Goal: Task Accomplishment & Management: Complete application form

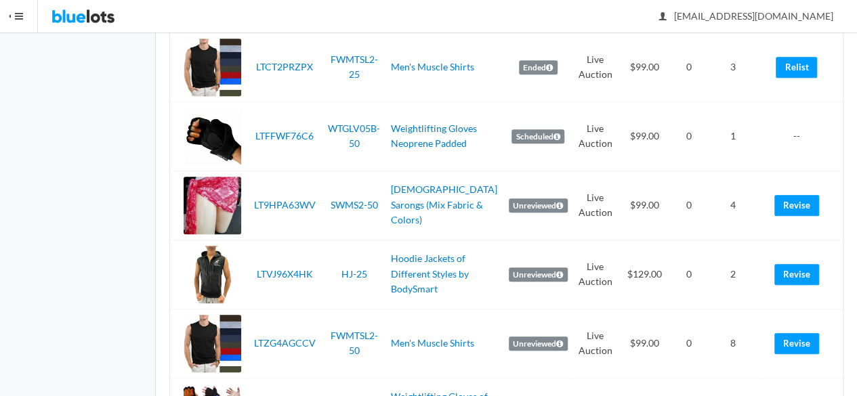
scroll to position [677, 0]
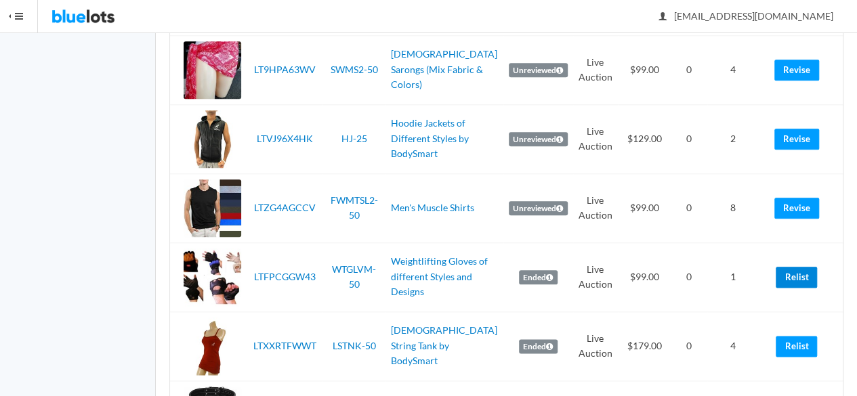
click at [780, 274] on link "Relist" at bounding box center [796, 277] width 41 height 21
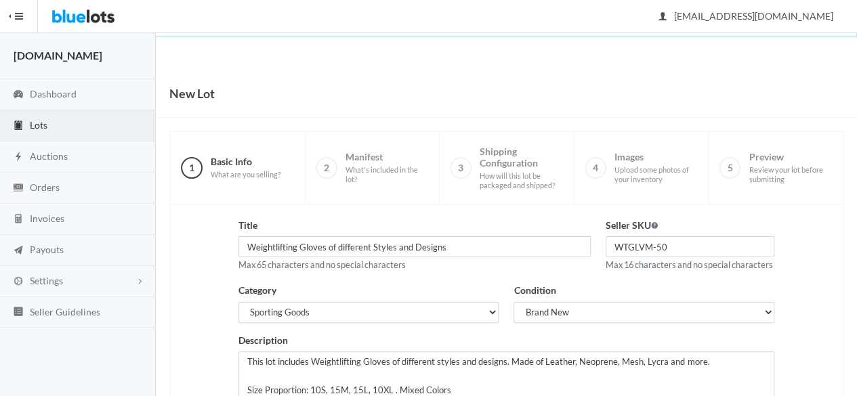
scroll to position [305, 0]
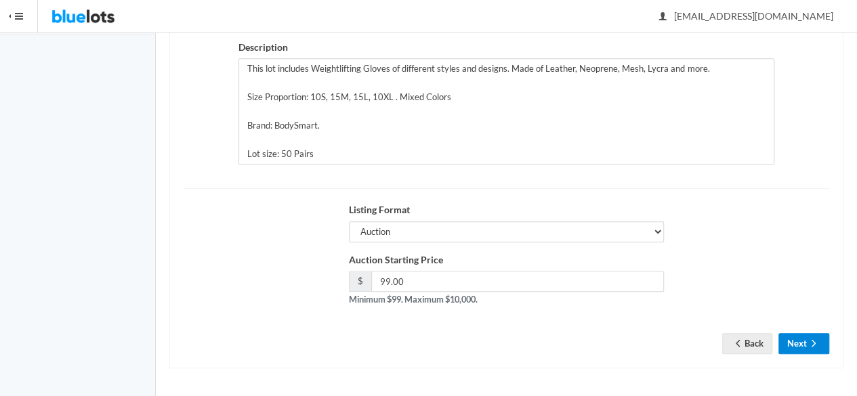
click at [790, 338] on button "Next" at bounding box center [803, 343] width 51 height 21
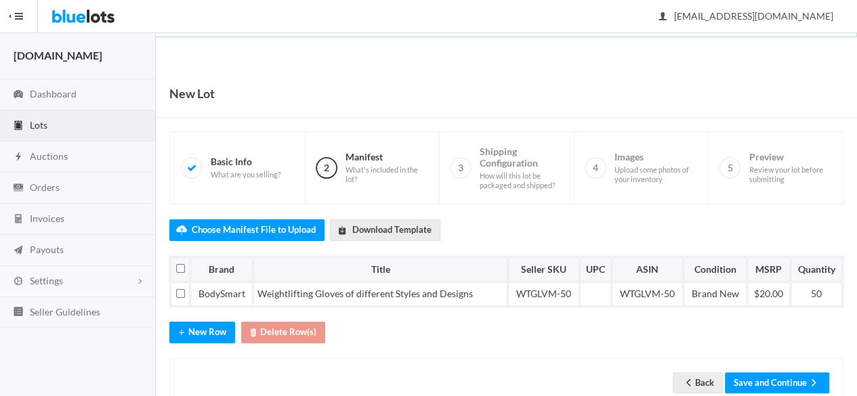
scroll to position [34, 0]
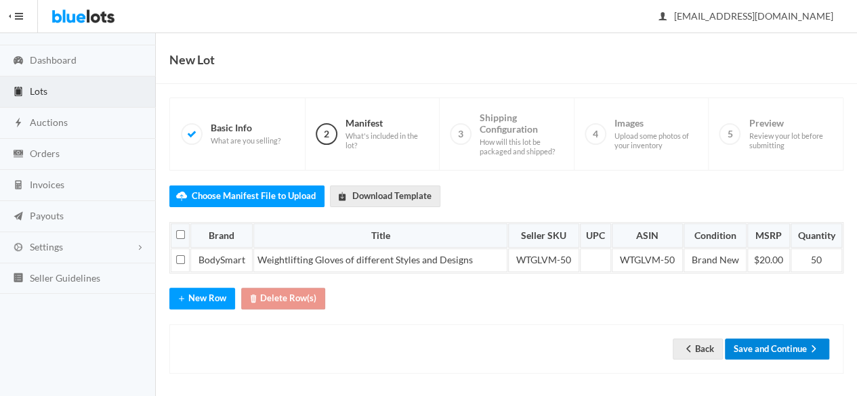
click at [792, 339] on button "Save and Continue" at bounding box center [777, 349] width 104 height 21
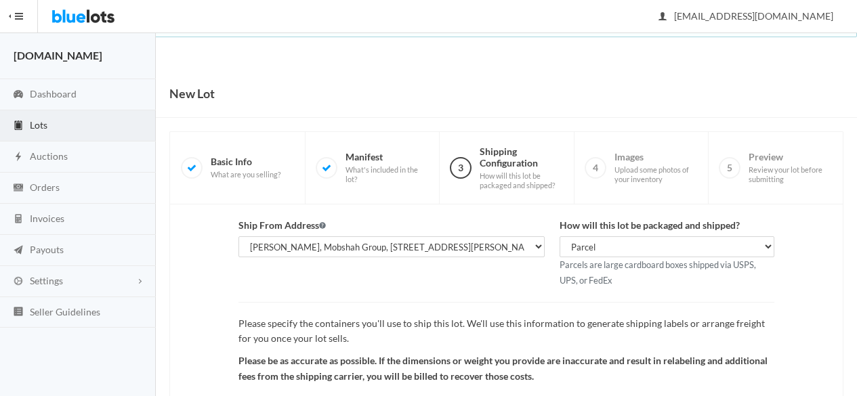
scroll to position [157, 0]
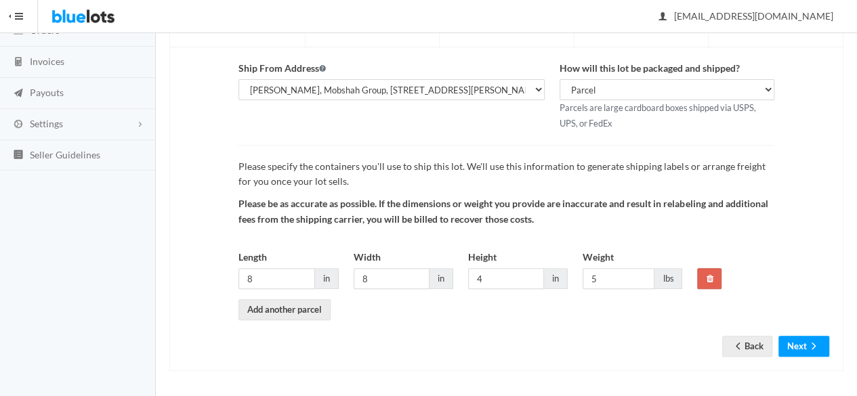
click at [814, 357] on div "Ship From Address [PERSON_NAME], [DOMAIN_NAME], [STREET_ADDRESS][PERSON_NAME] […" at bounding box center [506, 209] width 674 height 324
click at [815, 350] on ion-icon "arrow forward" at bounding box center [814, 347] width 14 height 13
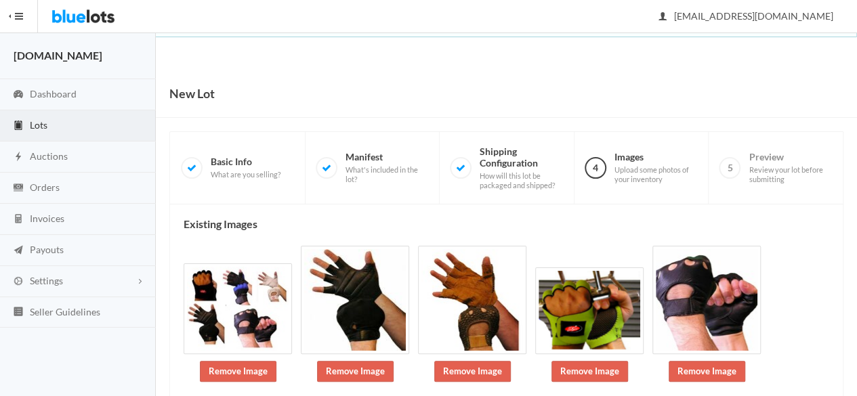
scroll to position [140, 0]
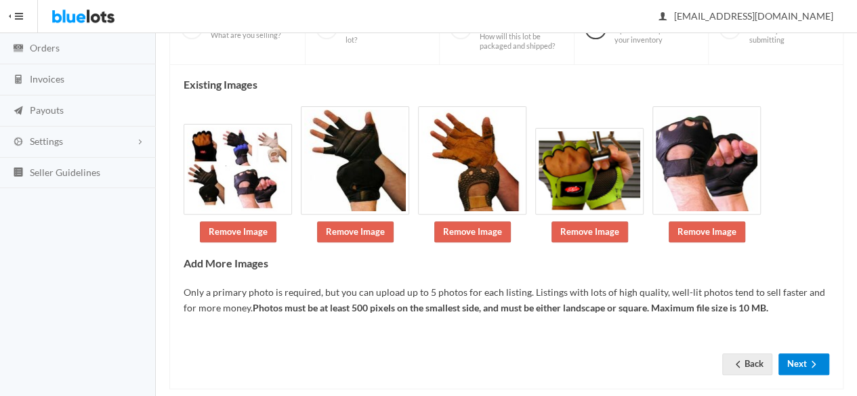
click at [805, 342] on form "Back Next" at bounding box center [506, 347] width 645 height 16
click at [813, 365] on icon "arrow forward" at bounding box center [814, 364] width 14 height 11
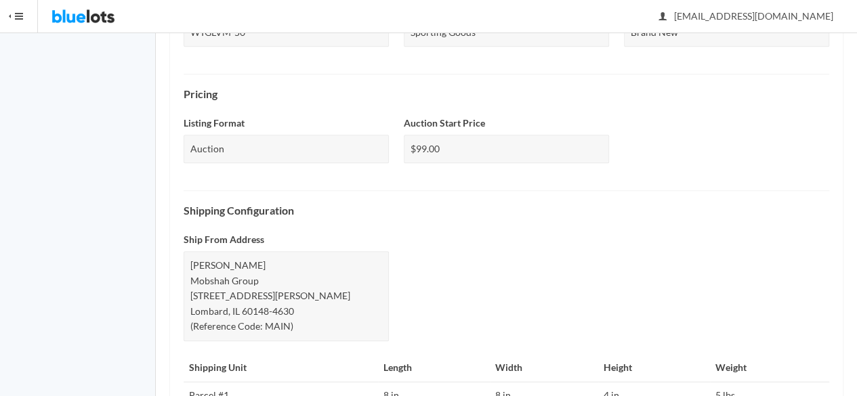
scroll to position [641, 0]
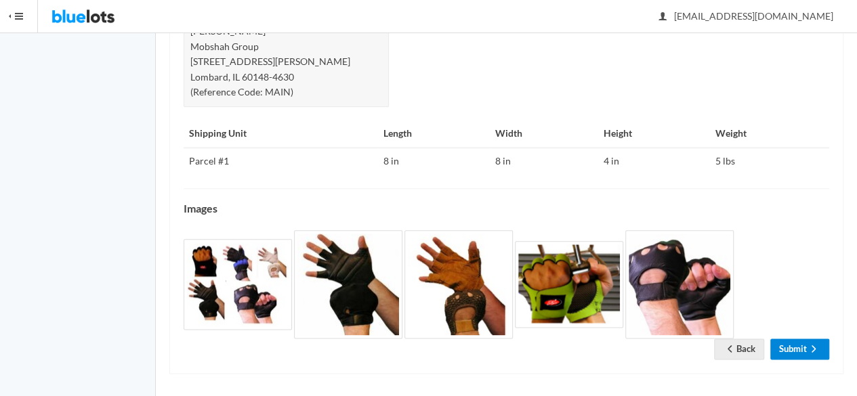
click at [809, 346] on icon "arrow forward" at bounding box center [814, 348] width 14 height 11
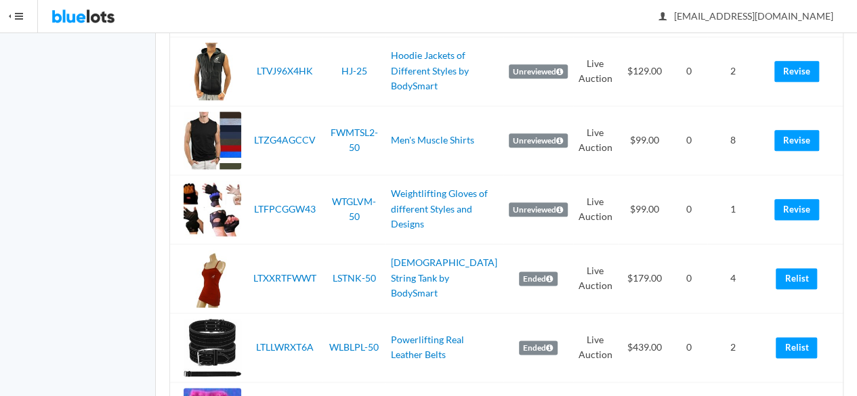
scroll to position [813, 0]
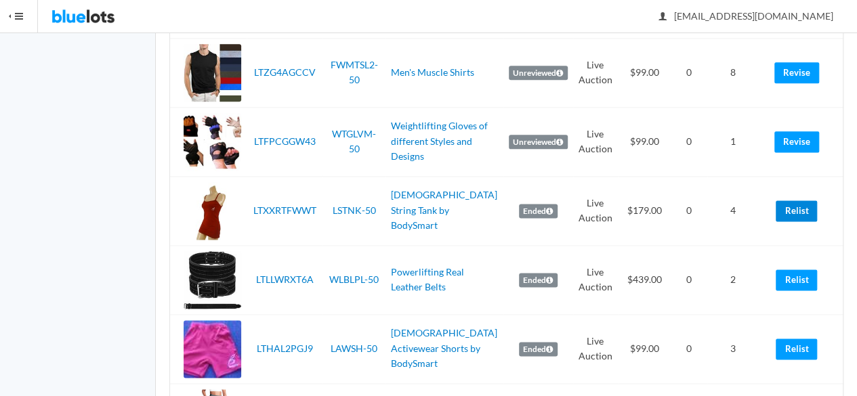
click at [795, 215] on link "Relist" at bounding box center [796, 210] width 41 height 21
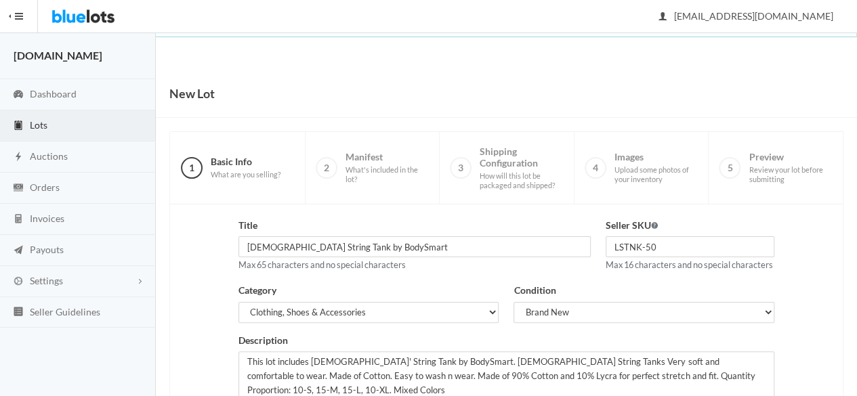
scroll to position [305, 0]
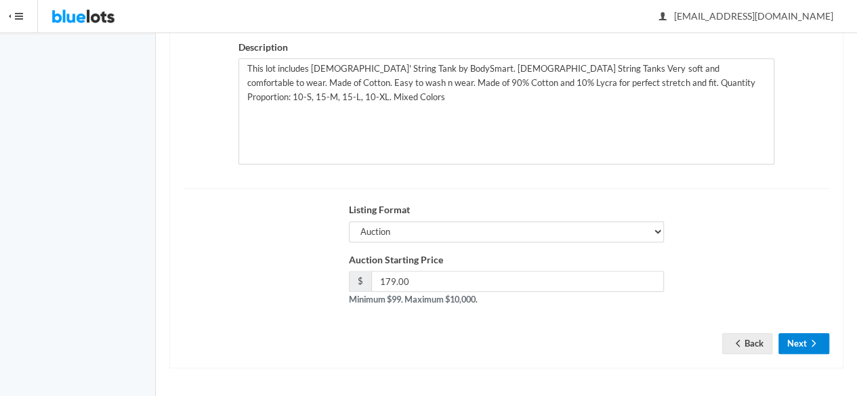
click at [815, 343] on icon "arrow forward" at bounding box center [814, 343] width 14 height 11
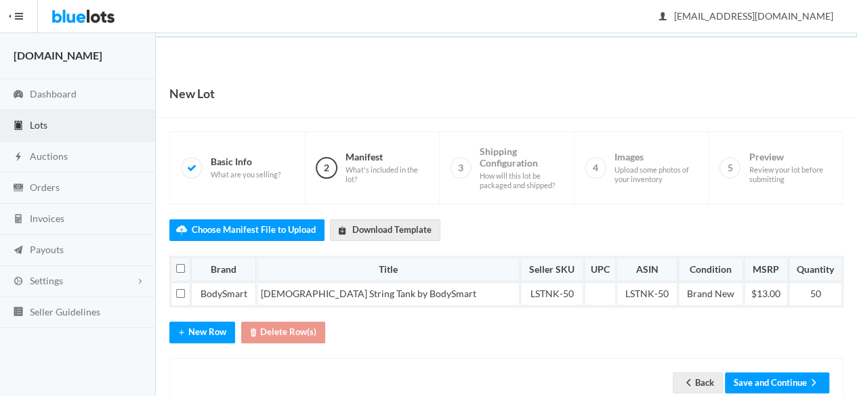
scroll to position [34, 0]
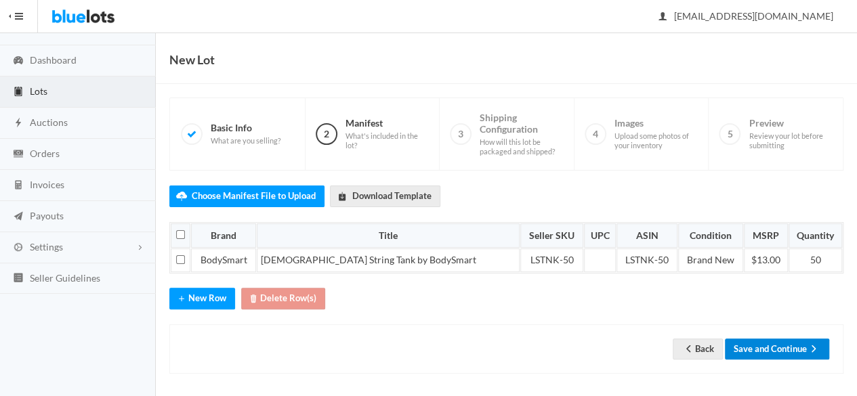
click at [792, 339] on button "Save and Continue" at bounding box center [777, 349] width 104 height 21
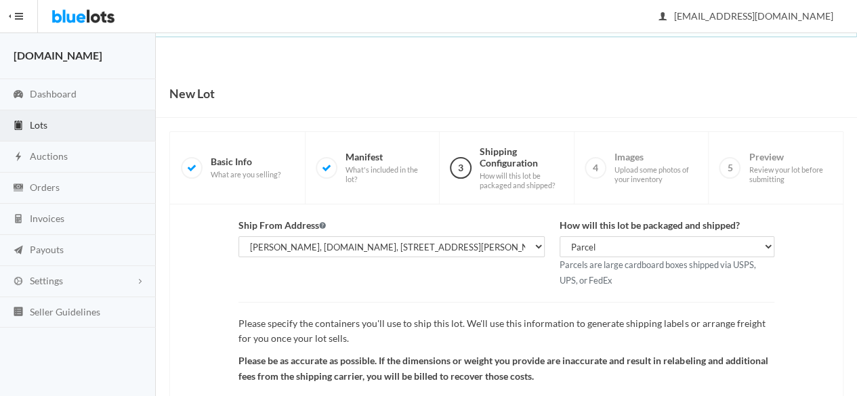
scroll to position [157, 0]
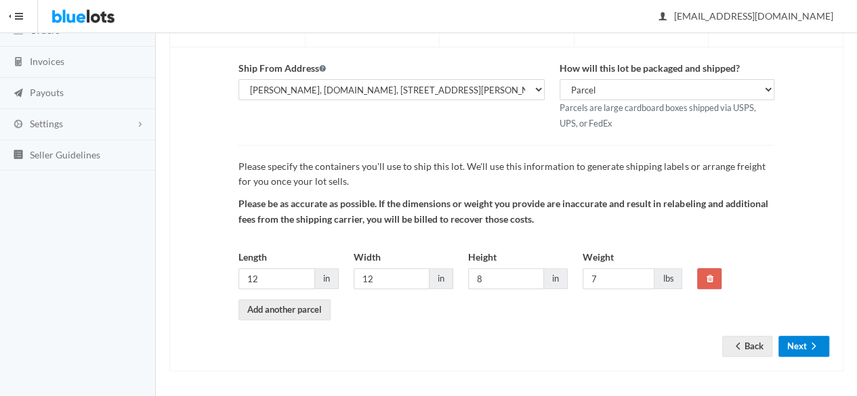
click at [821, 343] on button "Next" at bounding box center [803, 346] width 51 height 21
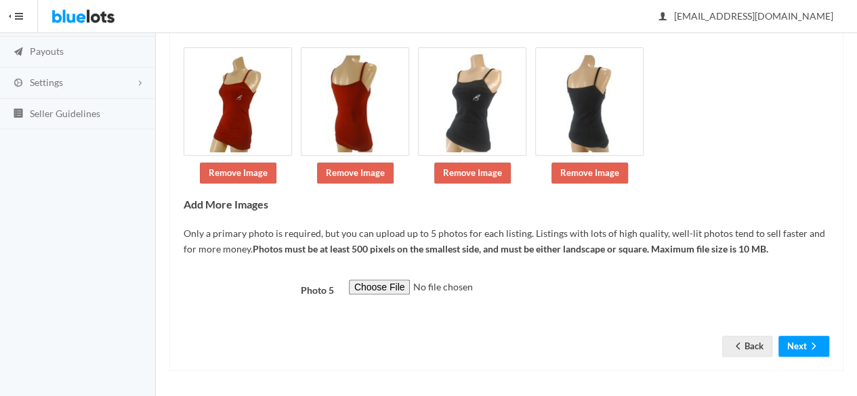
scroll to position [198, 0]
click at [828, 339] on div "Existing Images Remove Image Remove Image Remove Image Remove Image Add More Im…" at bounding box center [506, 188] width 674 height 365
click at [810, 346] on icon "arrow forward" at bounding box center [814, 346] width 14 height 11
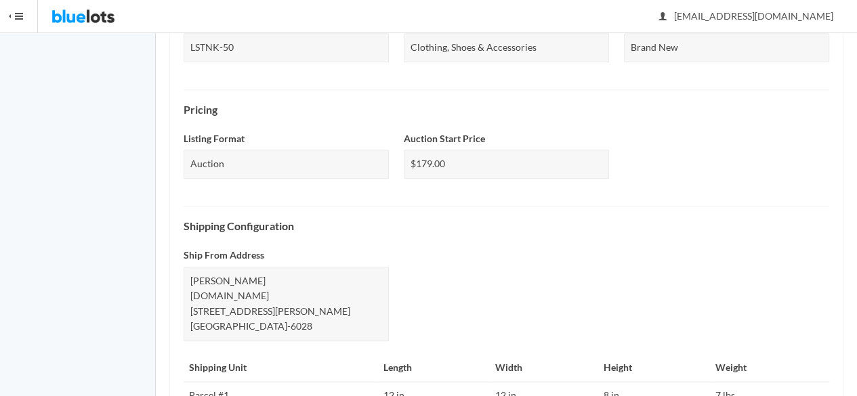
scroll to position [626, 0]
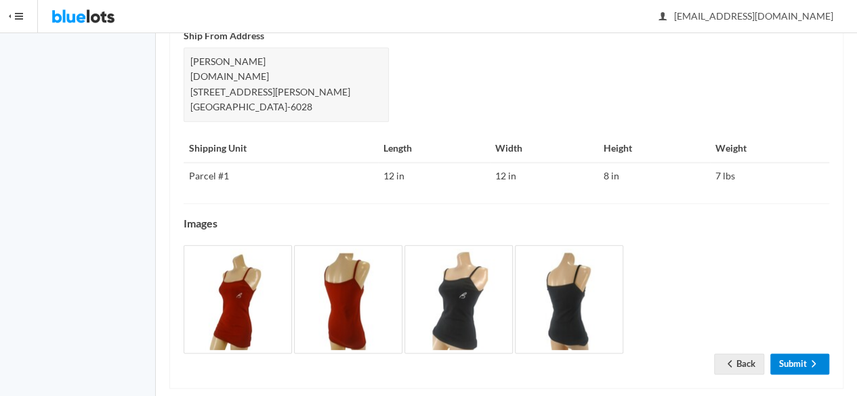
click at [810, 354] on link "Submit" at bounding box center [799, 364] width 59 height 21
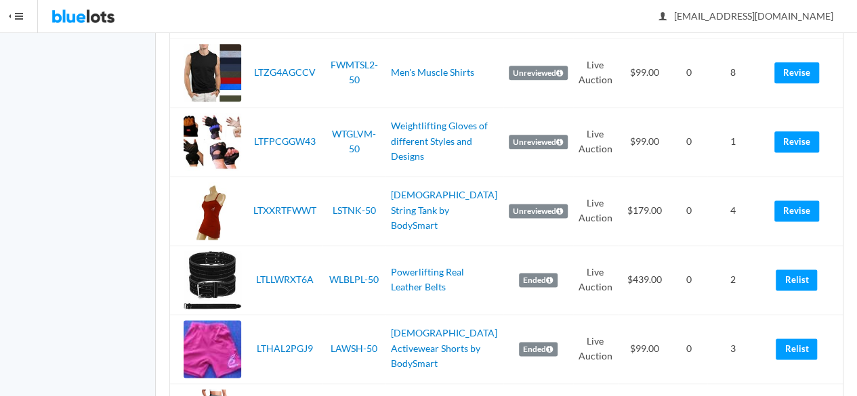
scroll to position [881, 0]
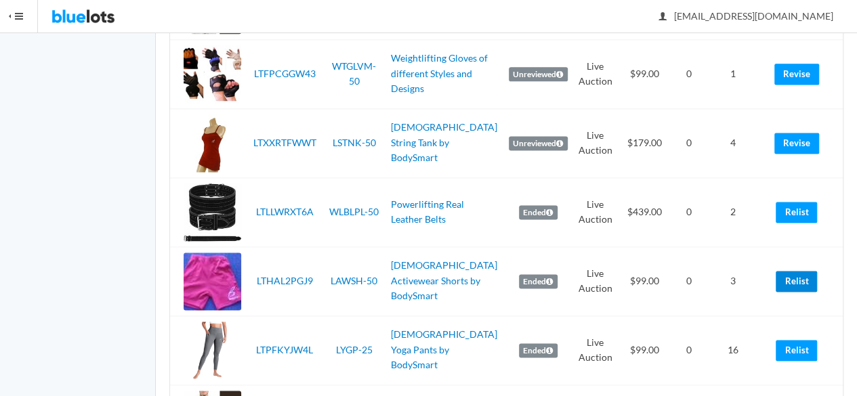
click at [805, 280] on link "Relist" at bounding box center [796, 281] width 41 height 21
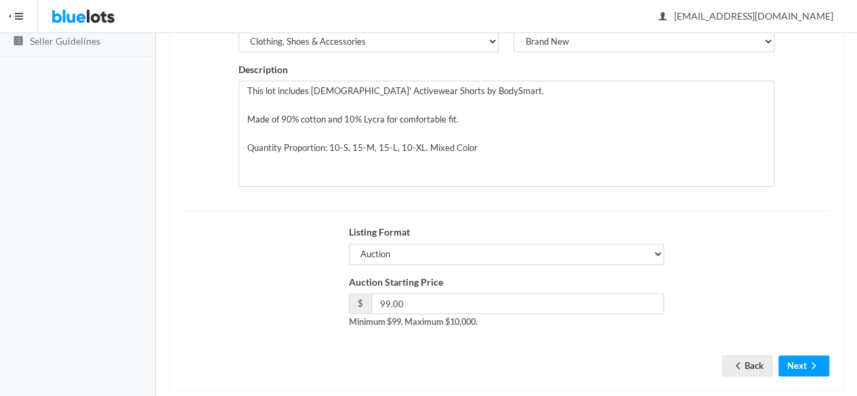
scroll to position [305, 0]
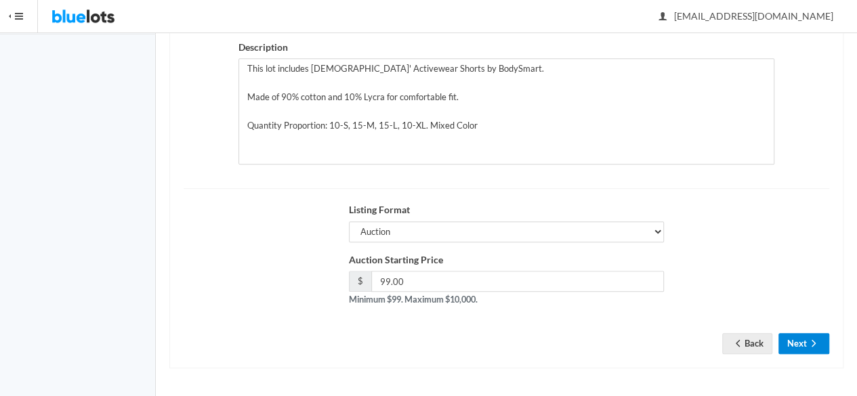
click at [786, 342] on button "Next" at bounding box center [803, 343] width 51 height 21
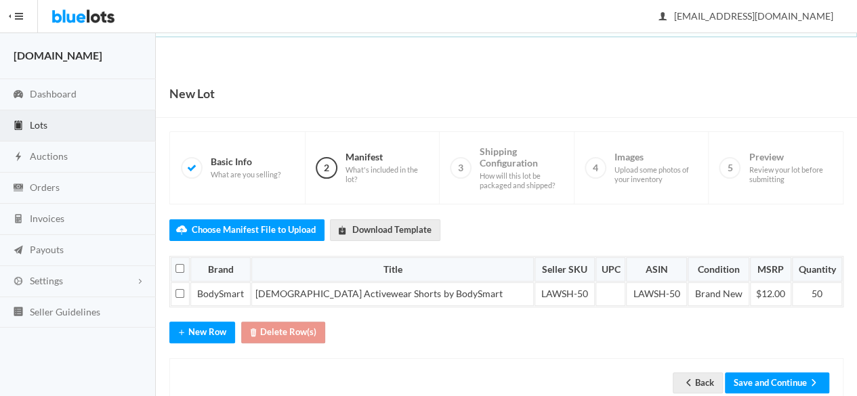
scroll to position [34, 0]
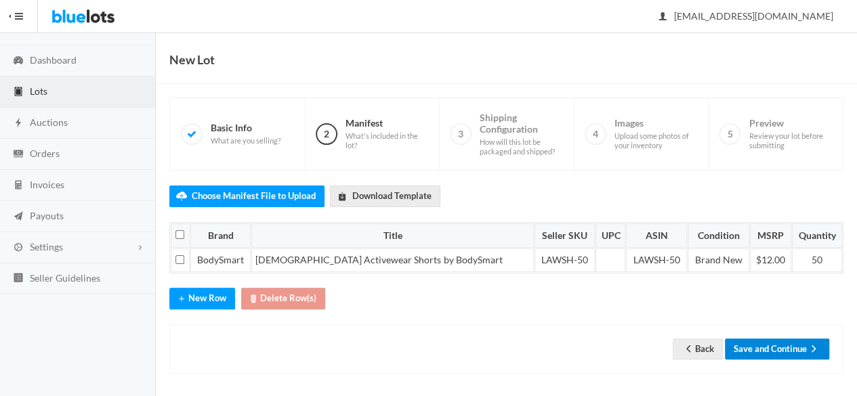
click at [786, 341] on button "Save and Continue" at bounding box center [777, 349] width 104 height 21
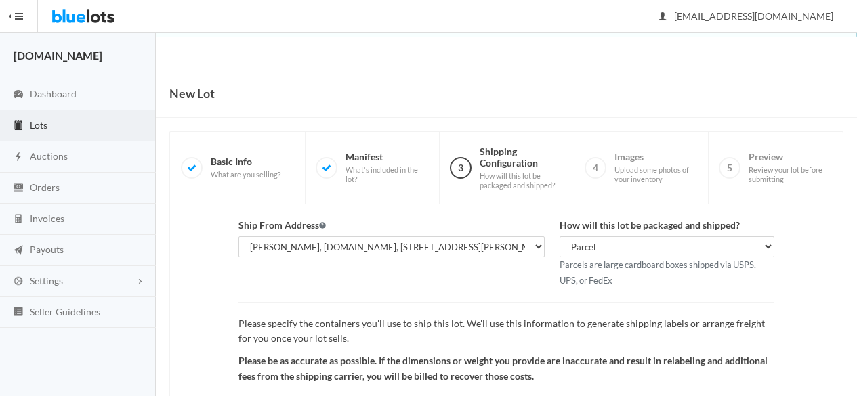
scroll to position [157, 0]
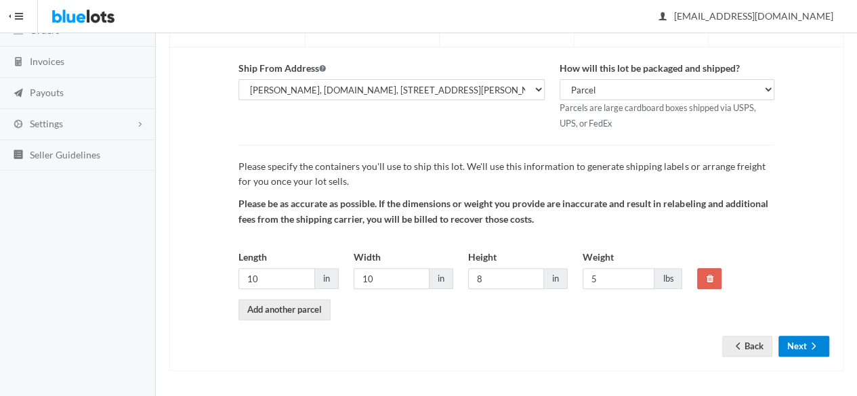
click at [806, 339] on button "Next" at bounding box center [803, 346] width 51 height 21
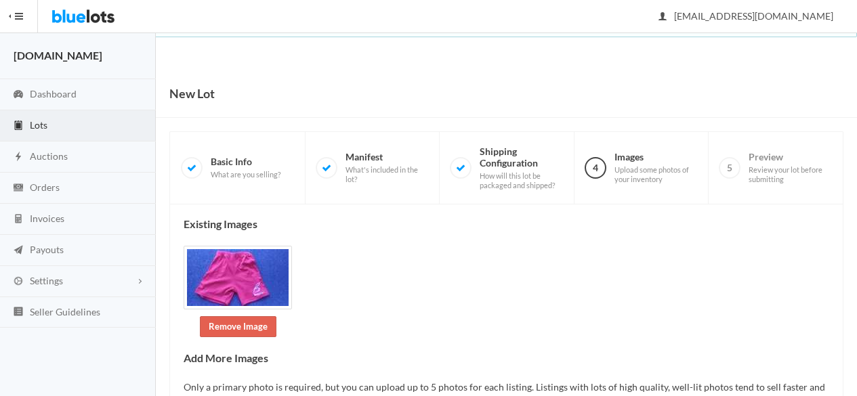
scroll to position [278, 0]
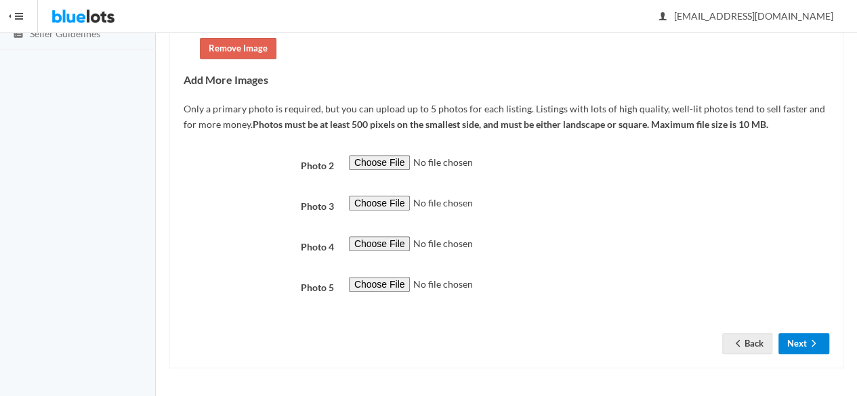
click at [805, 338] on button "Next" at bounding box center [803, 343] width 51 height 21
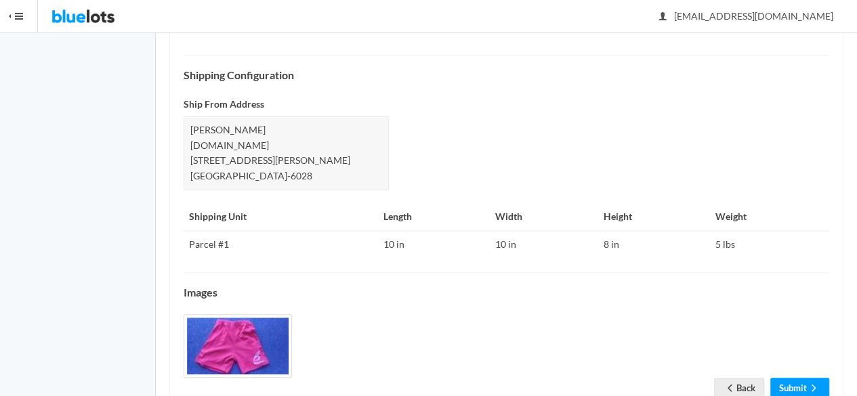
scroll to position [581, 0]
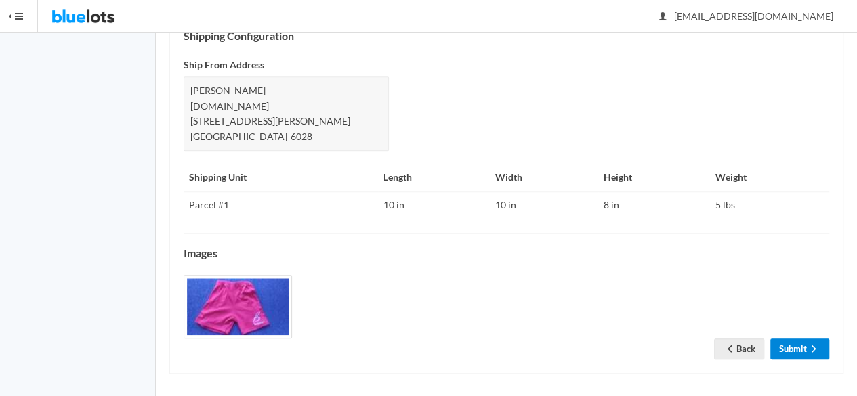
click at [799, 339] on link "Submit" at bounding box center [799, 349] width 59 height 21
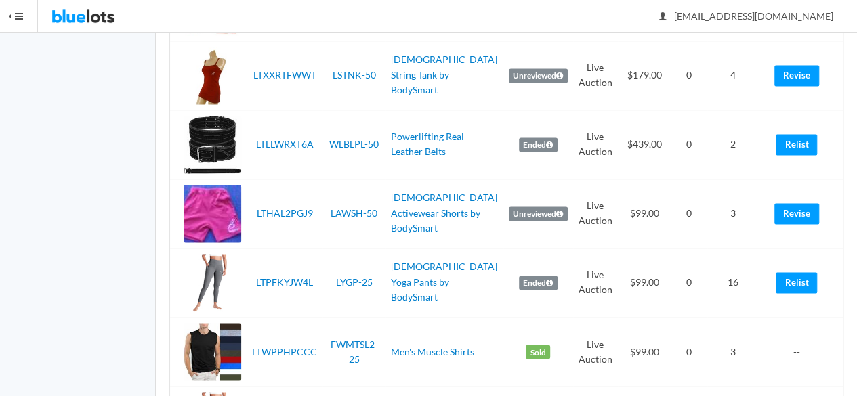
scroll to position [1016, 0]
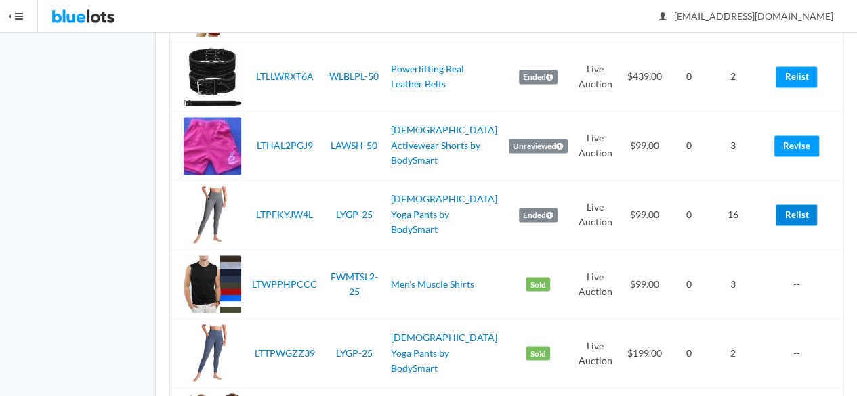
click at [790, 206] on link "Relist" at bounding box center [796, 215] width 41 height 21
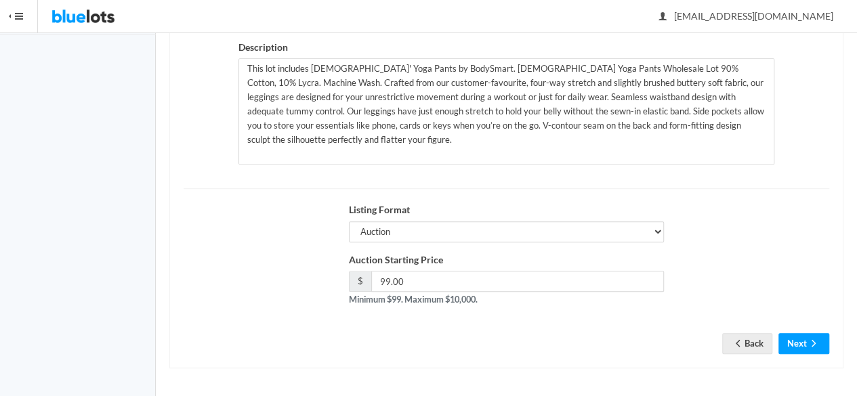
scroll to position [42, 0]
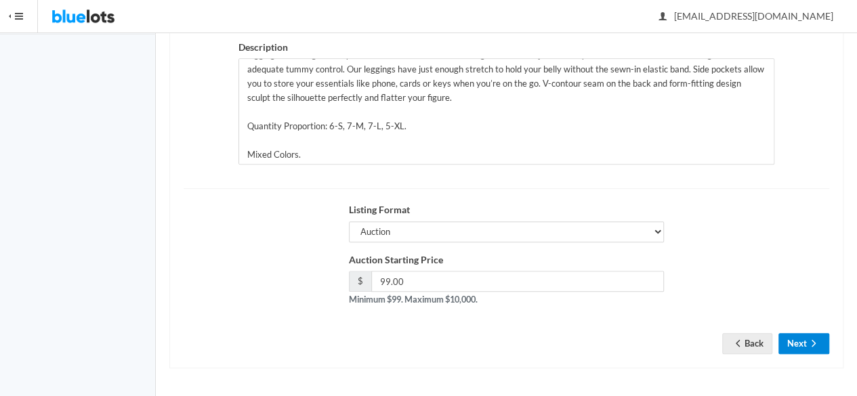
click at [784, 345] on button "Next" at bounding box center [803, 343] width 51 height 21
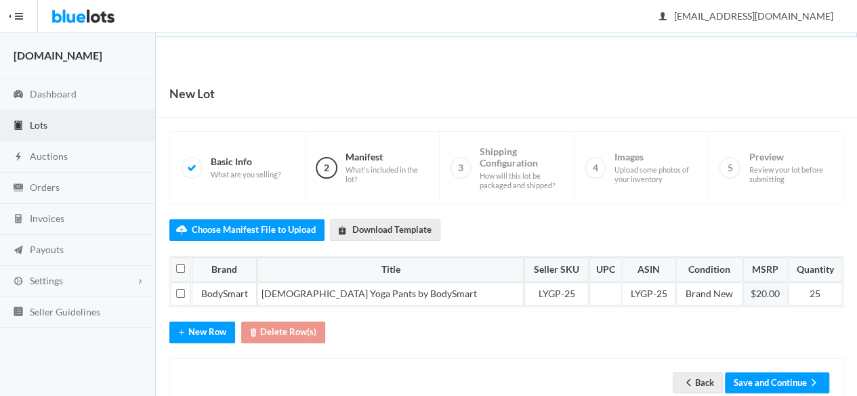
scroll to position [34, 0]
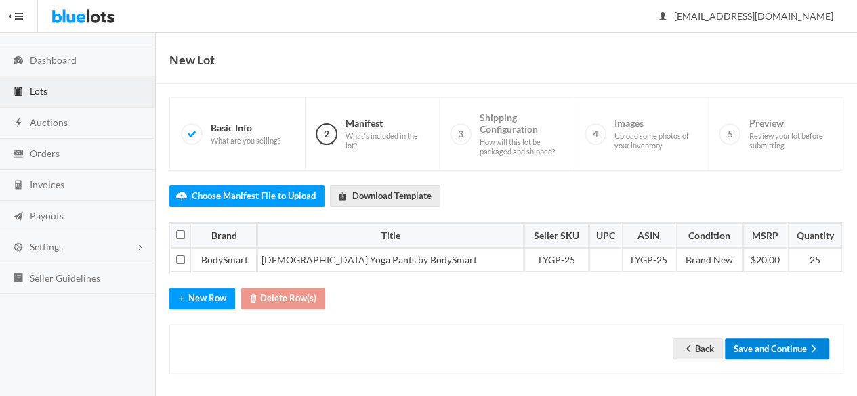
click at [770, 342] on button "Save and Continue" at bounding box center [777, 349] width 104 height 21
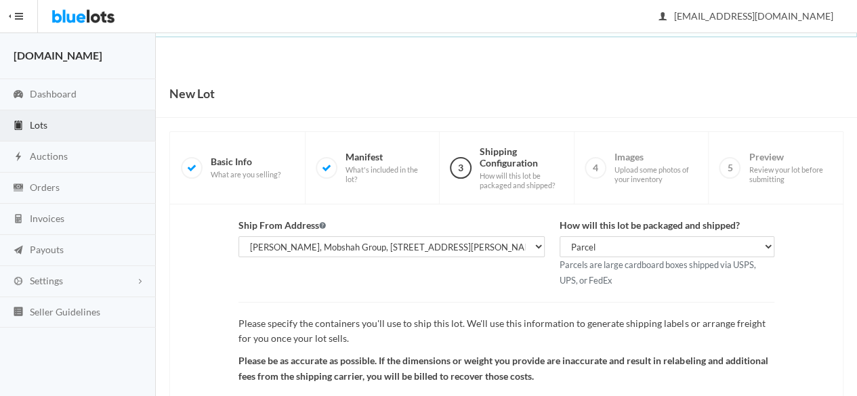
scroll to position [157, 0]
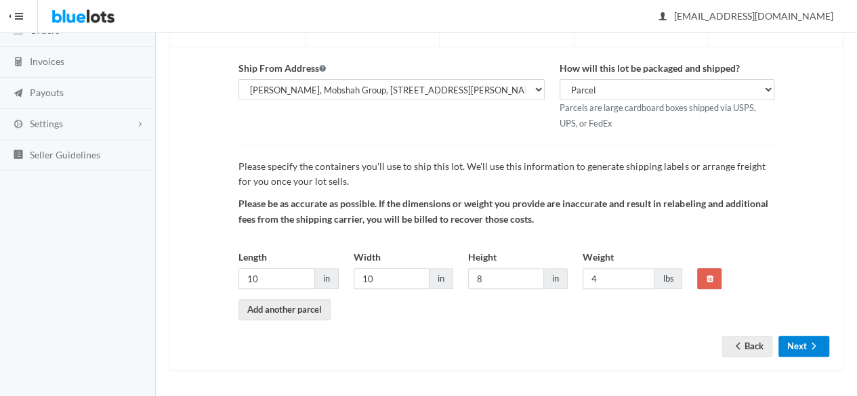
click at [804, 349] on button "Next" at bounding box center [803, 346] width 51 height 21
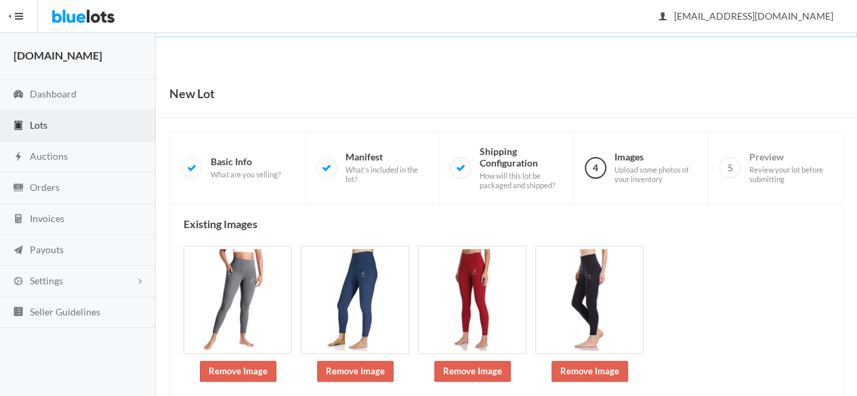
scroll to position [198, 0]
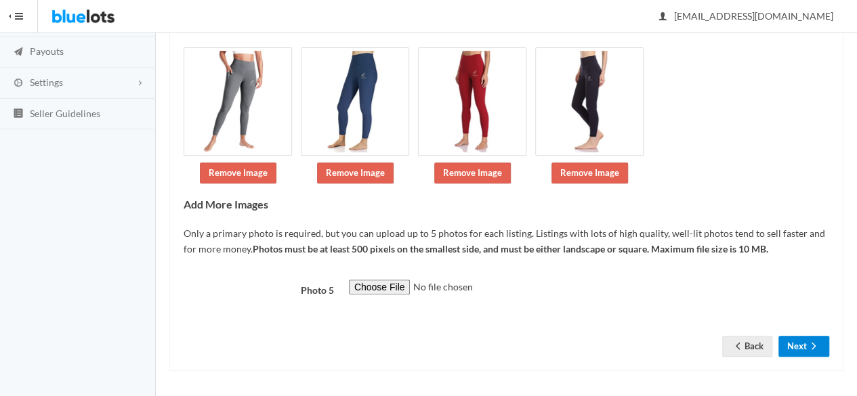
click at [816, 354] on button "Next" at bounding box center [803, 346] width 51 height 21
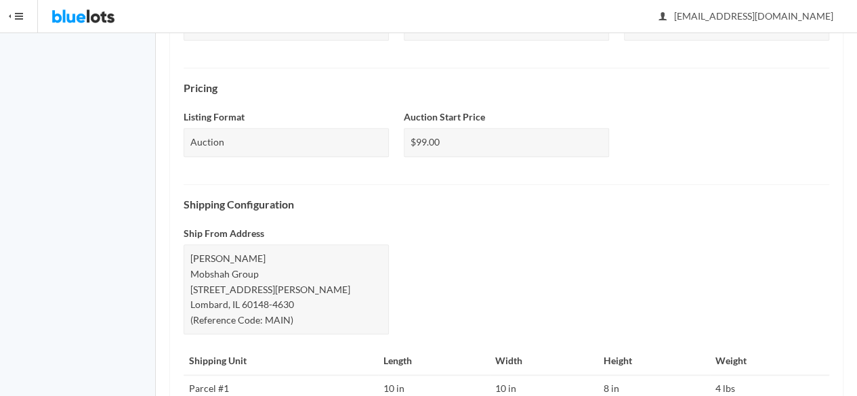
scroll to position [687, 0]
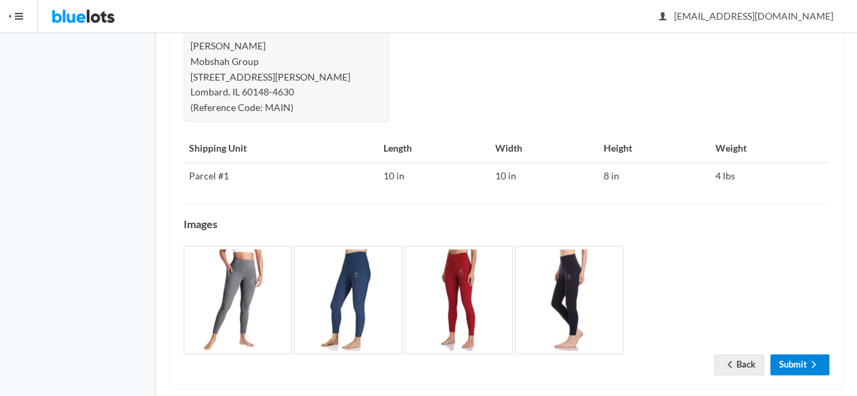
click at [803, 354] on link "Submit" at bounding box center [799, 364] width 59 height 21
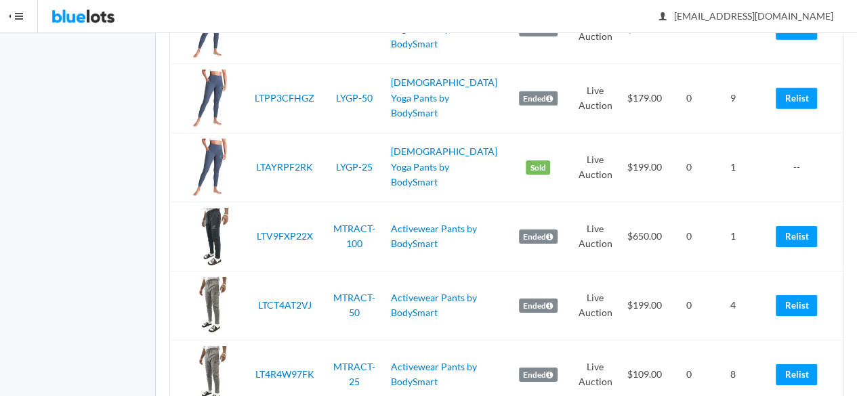
scroll to position [2167, 0]
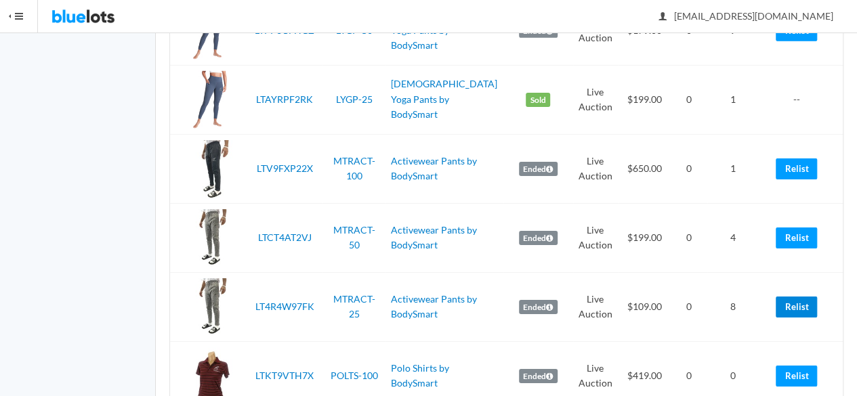
drag, startPoint x: 797, startPoint y: 303, endPoint x: 499, endPoint y: 77, distance: 374.2
click at [797, 302] on link "Relist" at bounding box center [796, 307] width 41 height 21
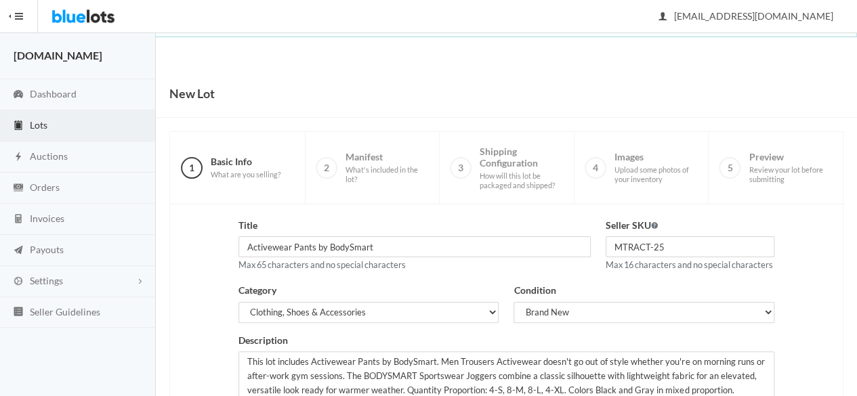
scroll to position [305, 0]
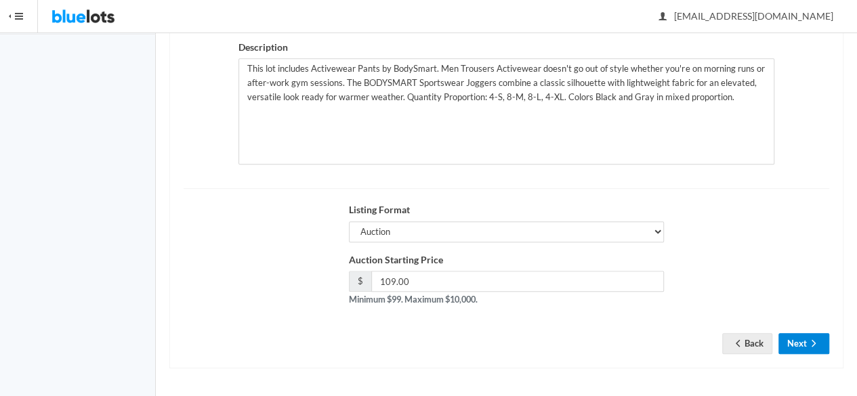
click at [786, 342] on button "Next" at bounding box center [803, 343] width 51 height 21
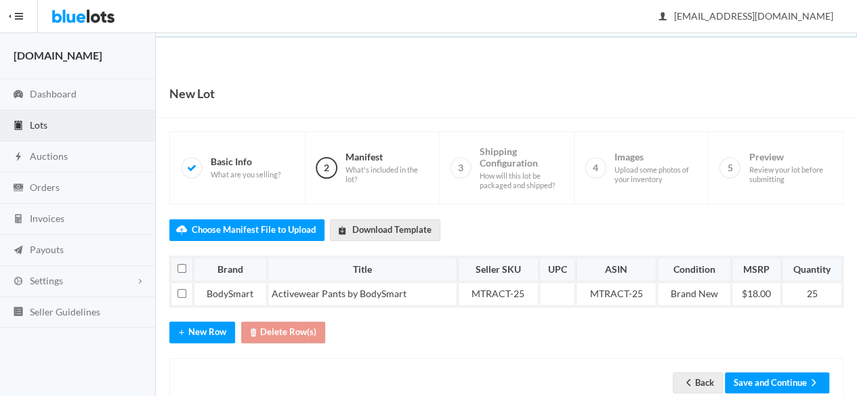
scroll to position [34, 0]
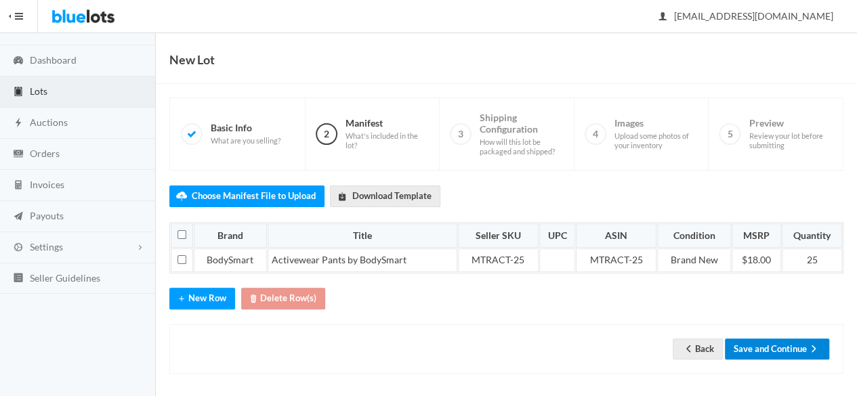
click at [765, 339] on button "Save and Continue" at bounding box center [777, 349] width 104 height 21
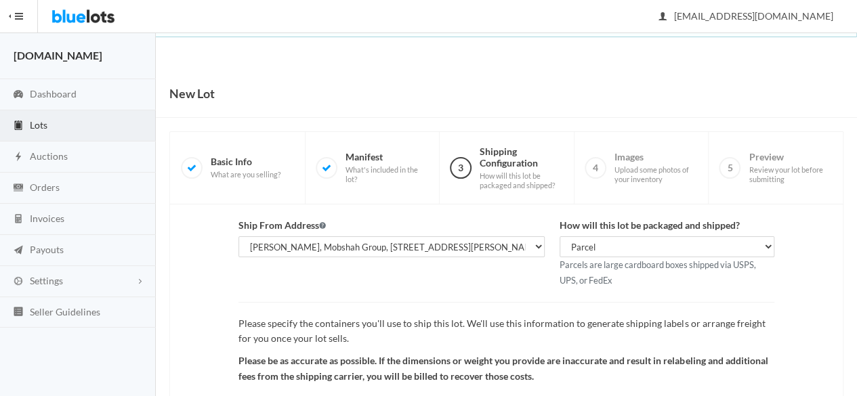
scroll to position [135, 0]
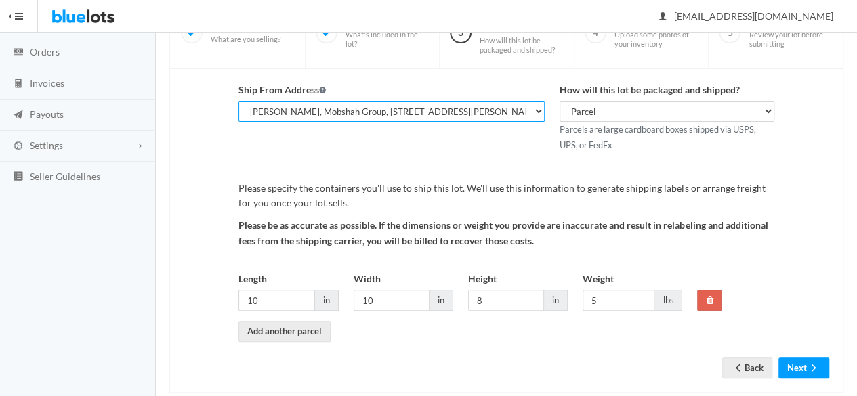
click at [482, 108] on select "Shahzad Latif, WholesaleSmartBuy.com, 2077 W Roosevelt Rd, Wheaton, IL, 60187-6…" at bounding box center [391, 111] width 306 height 21
select select "24469"
click at [238, 101] on select "Shahzad Latif, WholesaleSmartBuy.com, 2077 W Roosevelt Rd, Wheaton, IL, 60187-6…" at bounding box center [391, 111] width 306 height 21
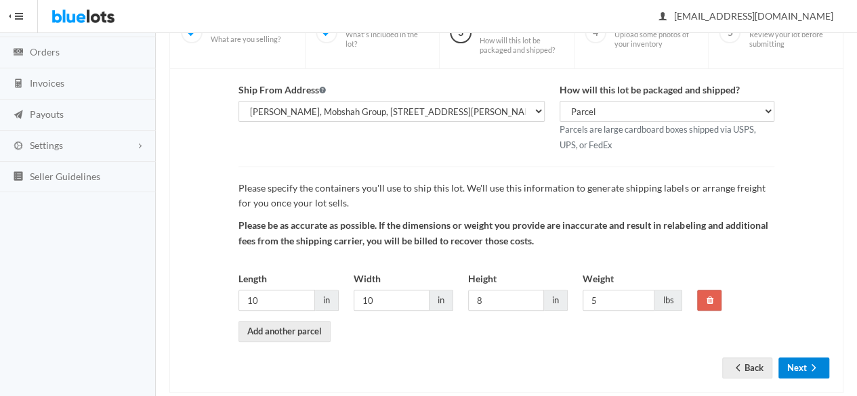
click at [793, 367] on button "Next" at bounding box center [803, 368] width 51 height 21
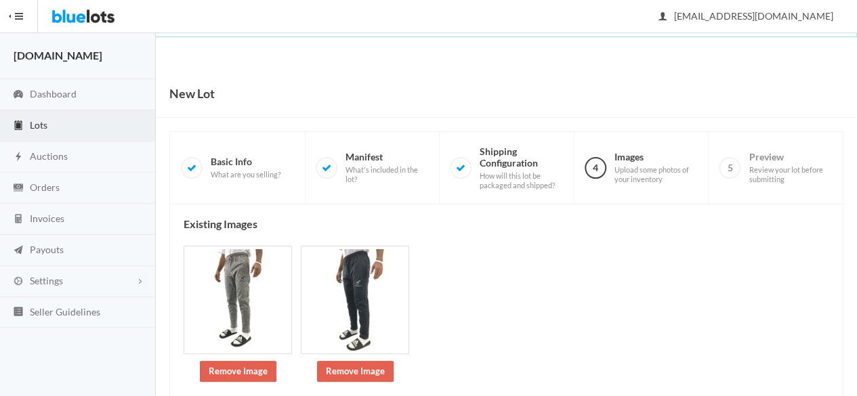
scroll to position [282, 0]
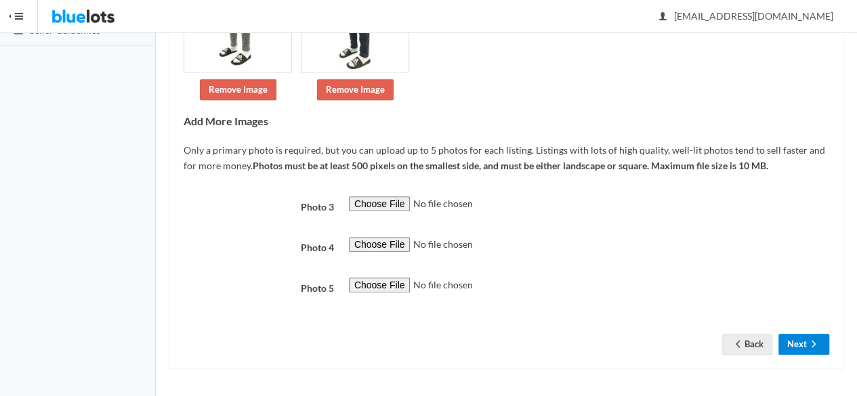
click at [801, 338] on button "Next" at bounding box center [803, 344] width 51 height 21
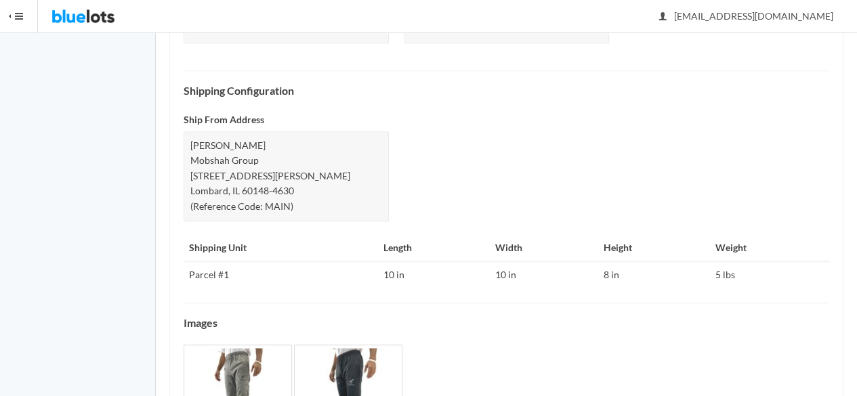
scroll to position [656, 0]
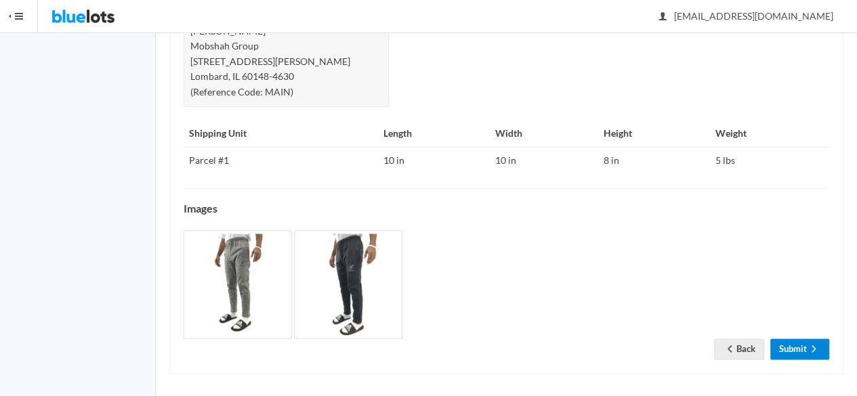
click at [799, 339] on link "Submit" at bounding box center [799, 349] width 59 height 21
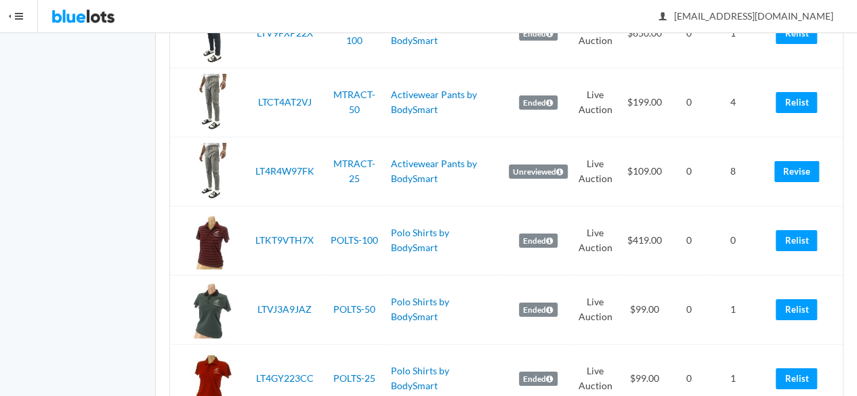
scroll to position [2371, 0]
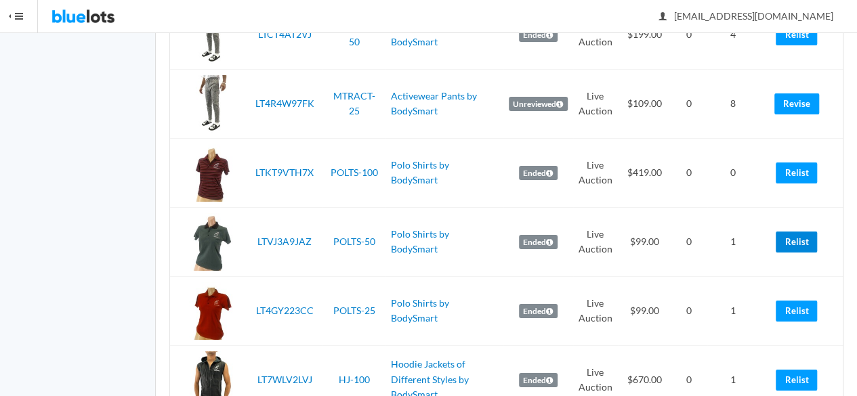
click at [792, 234] on link "Relist" at bounding box center [796, 242] width 41 height 21
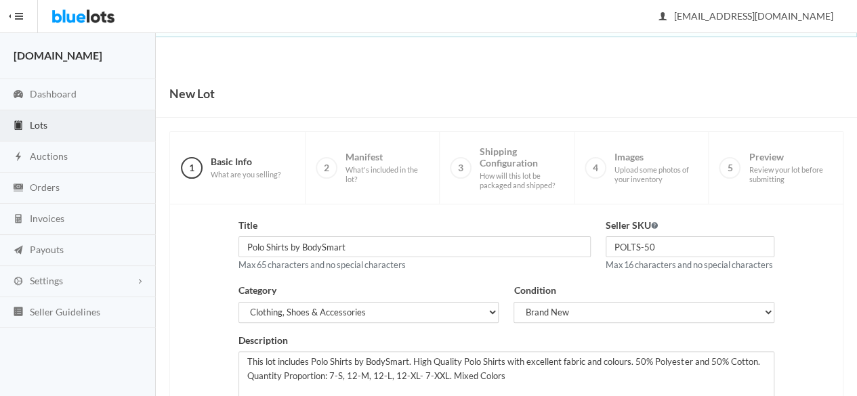
scroll to position [305, 0]
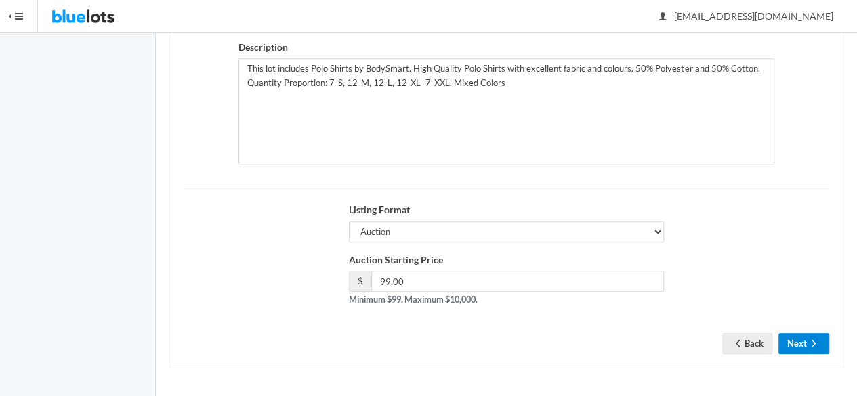
click at [797, 339] on button "Next" at bounding box center [803, 343] width 51 height 21
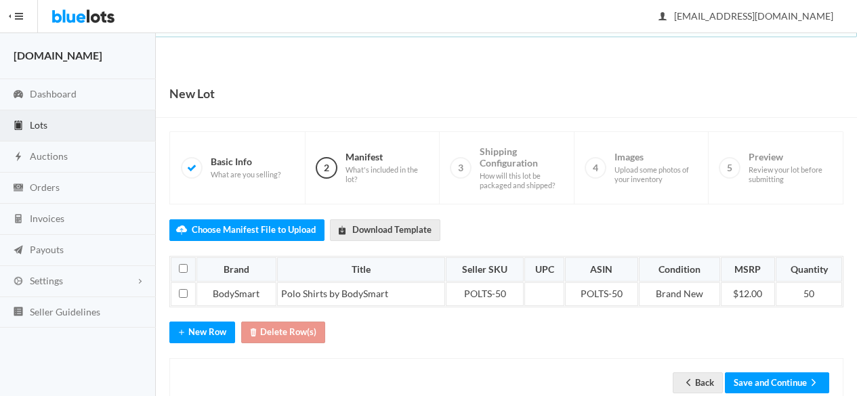
scroll to position [34, 0]
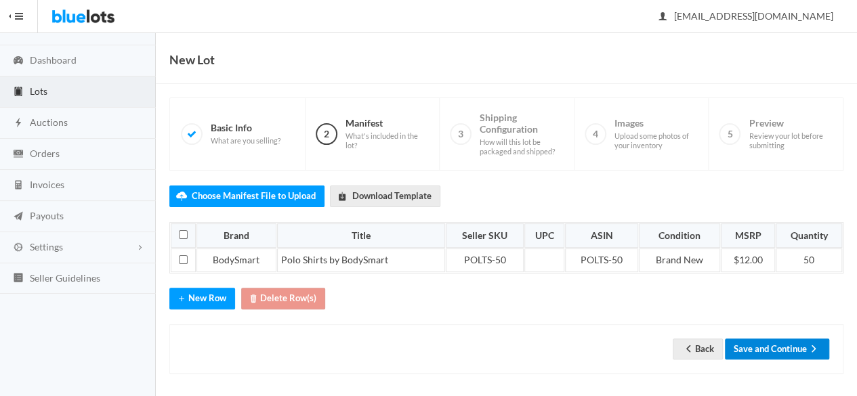
click at [795, 341] on button "Save and Continue" at bounding box center [777, 349] width 104 height 21
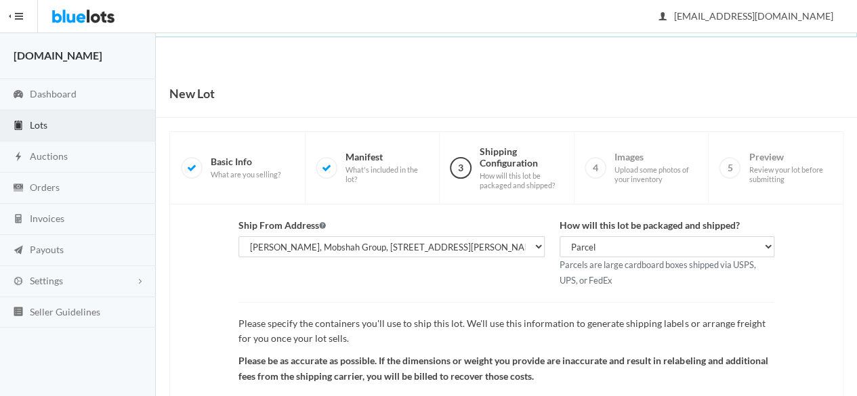
scroll to position [157, 0]
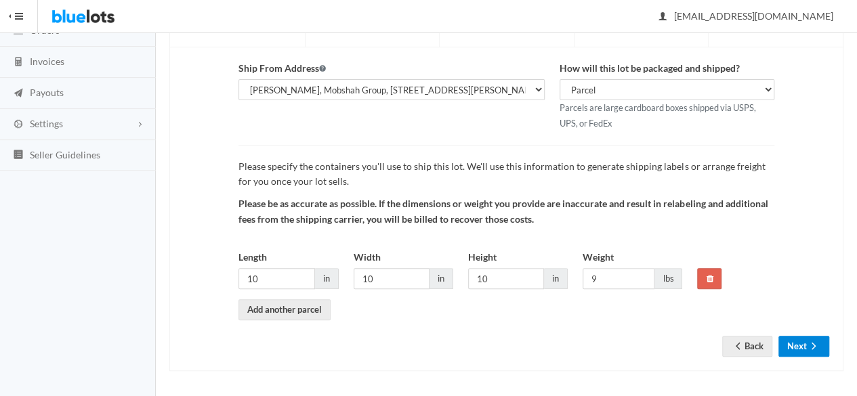
click at [821, 336] on button "Next" at bounding box center [803, 346] width 51 height 21
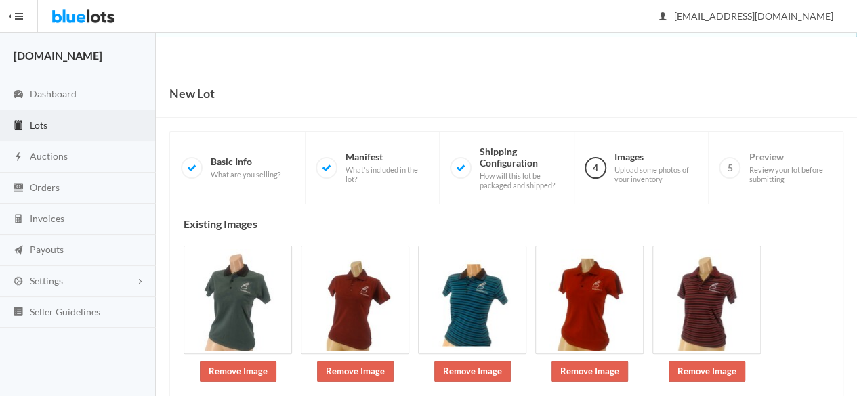
scroll to position [157, 0]
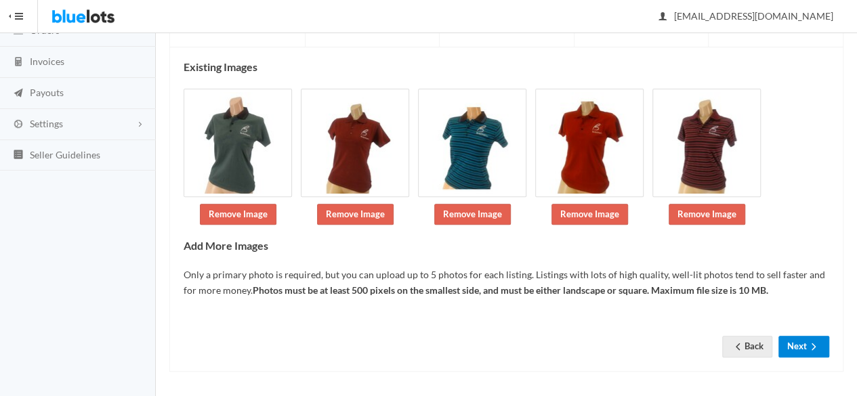
click at [795, 348] on button "Next" at bounding box center [803, 346] width 51 height 21
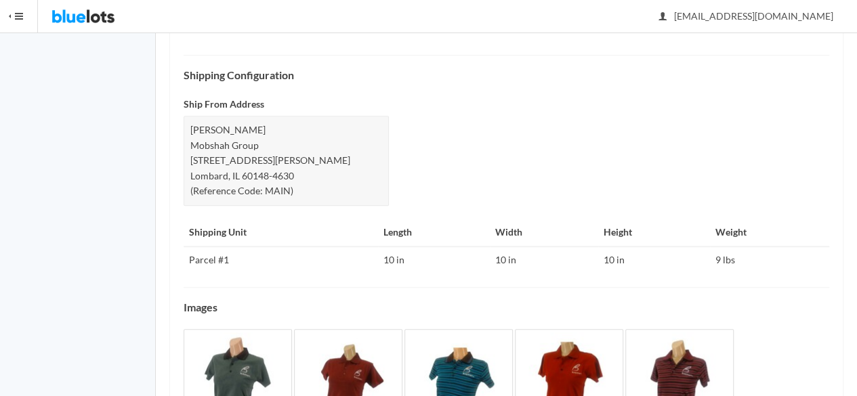
scroll to position [641, 0]
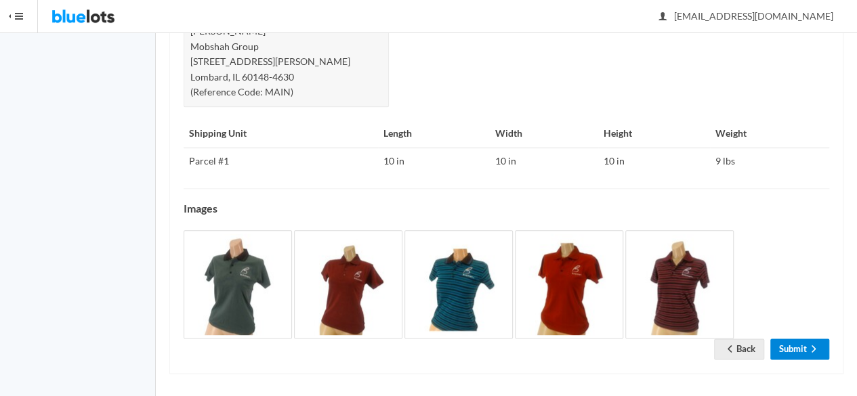
click at [813, 339] on link "Submit" at bounding box center [799, 349] width 59 height 21
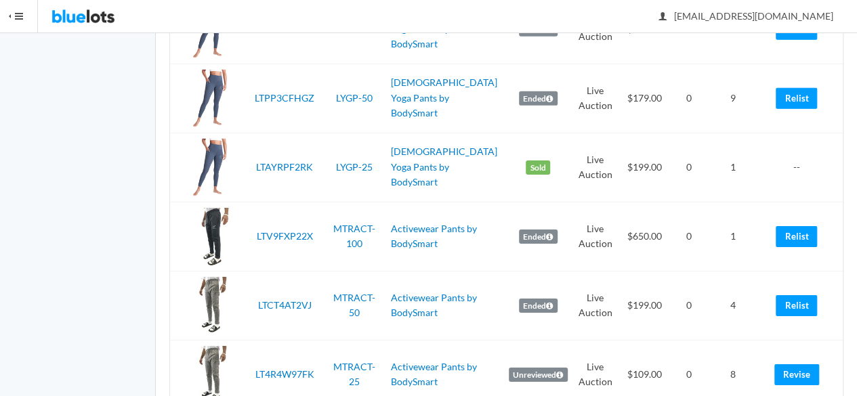
scroll to position [2167, 0]
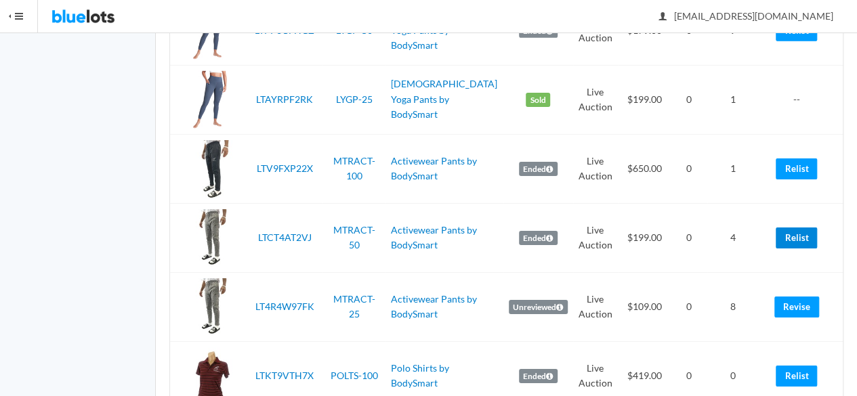
click at [788, 230] on link "Relist" at bounding box center [796, 238] width 41 height 21
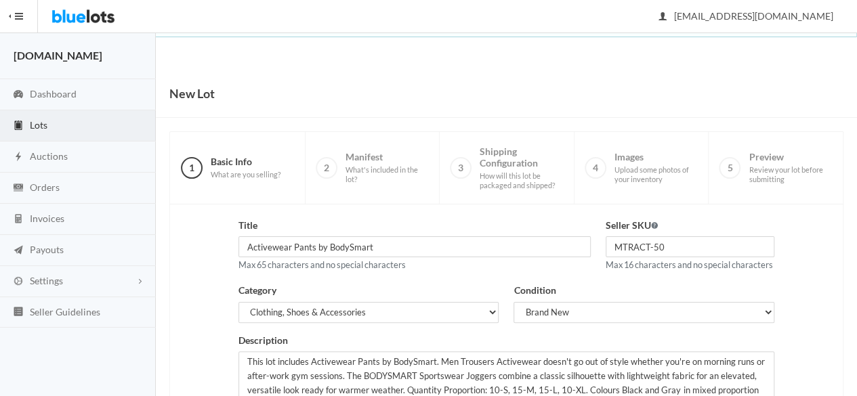
scroll to position [271, 0]
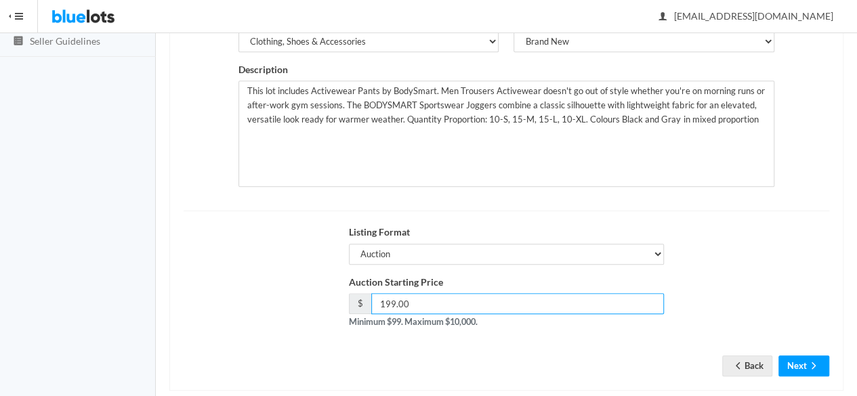
click at [391, 308] on input "199.00" at bounding box center [517, 303] width 293 height 21
type input "189.00"
click at [802, 377] on button "Next" at bounding box center [803, 366] width 51 height 21
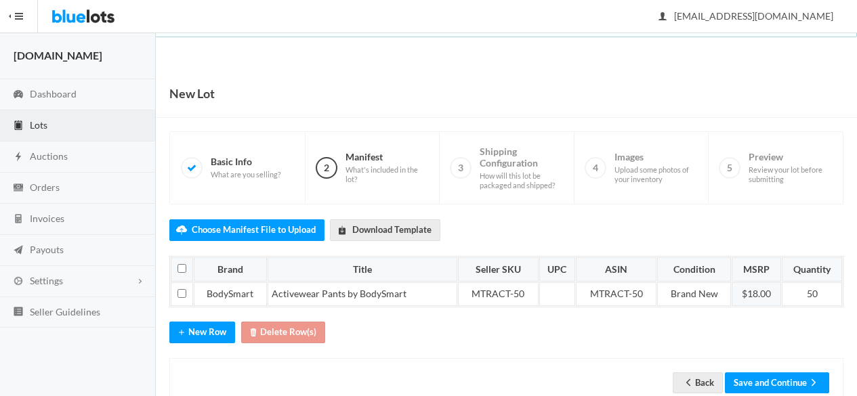
scroll to position [34, 0]
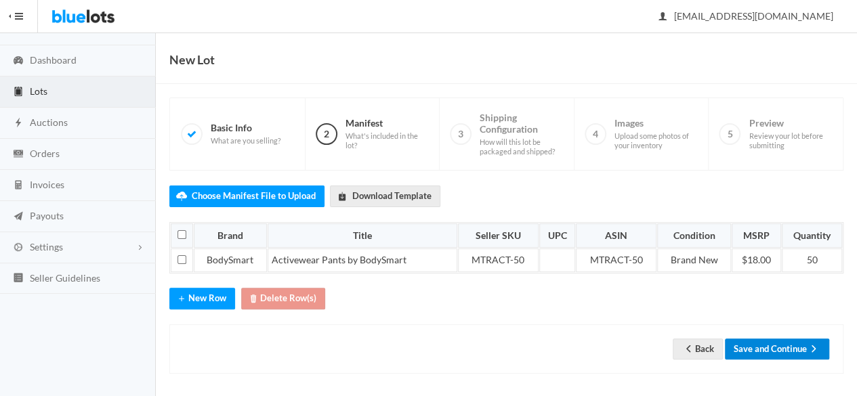
click at [805, 339] on button "Save and Continue" at bounding box center [777, 349] width 104 height 21
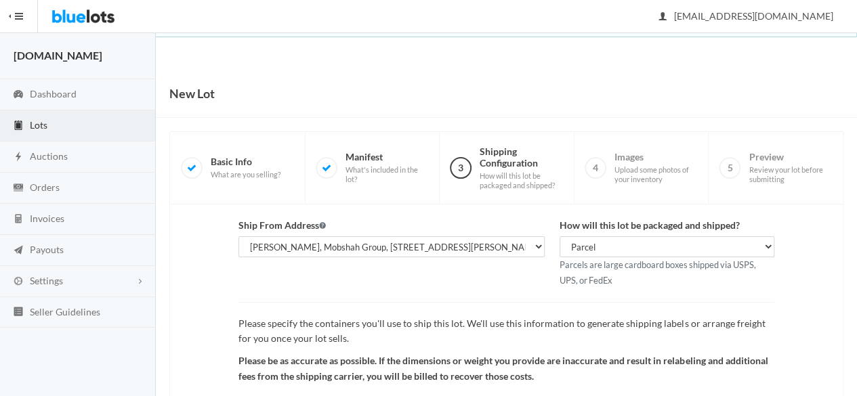
scroll to position [157, 0]
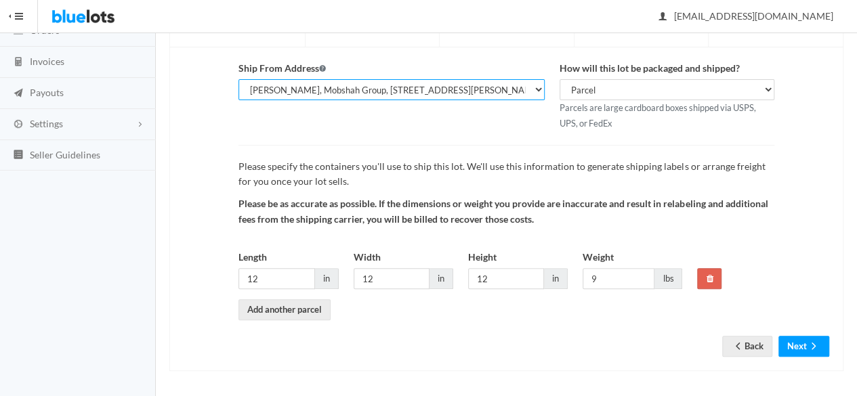
click at [440, 90] on select "[PERSON_NAME], [DOMAIN_NAME], [STREET_ADDRESS][PERSON_NAME] [PERSON_NAME], Mobs…" at bounding box center [391, 89] width 306 height 21
select select "24469"
click at [238, 79] on select "[PERSON_NAME], [DOMAIN_NAME], [STREET_ADDRESS][PERSON_NAME] [PERSON_NAME], Mobs…" at bounding box center [391, 89] width 306 height 21
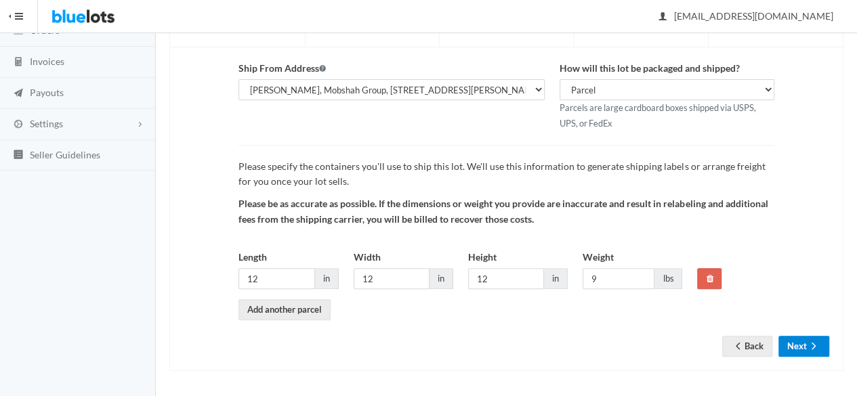
click at [798, 352] on button "Next" at bounding box center [803, 346] width 51 height 21
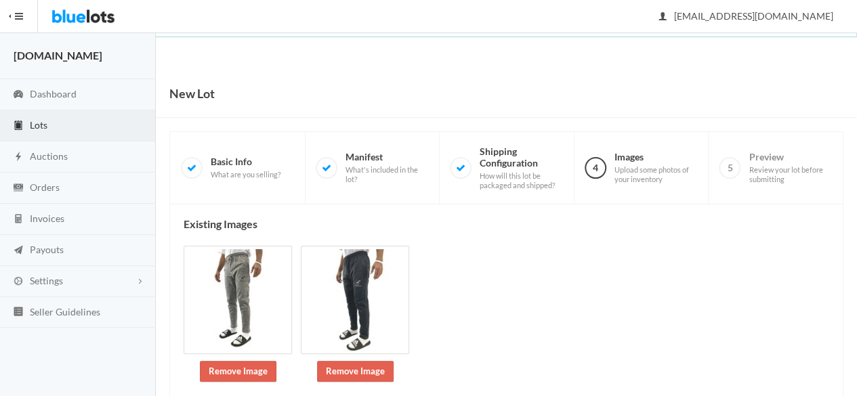
scroll to position [282, 0]
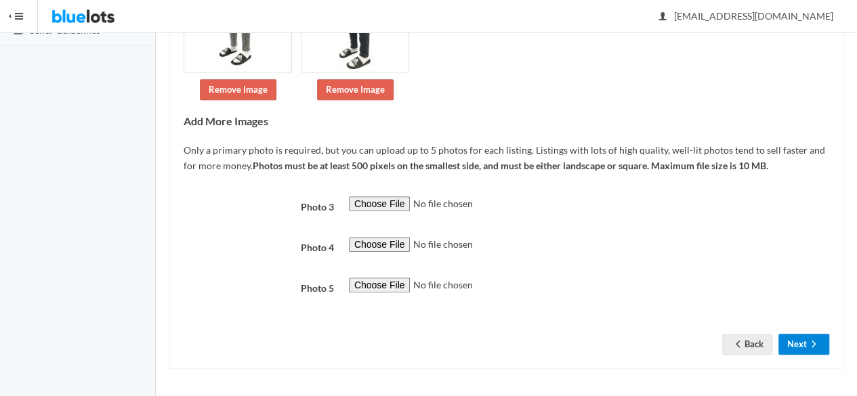
click at [817, 335] on button "Next" at bounding box center [803, 344] width 51 height 21
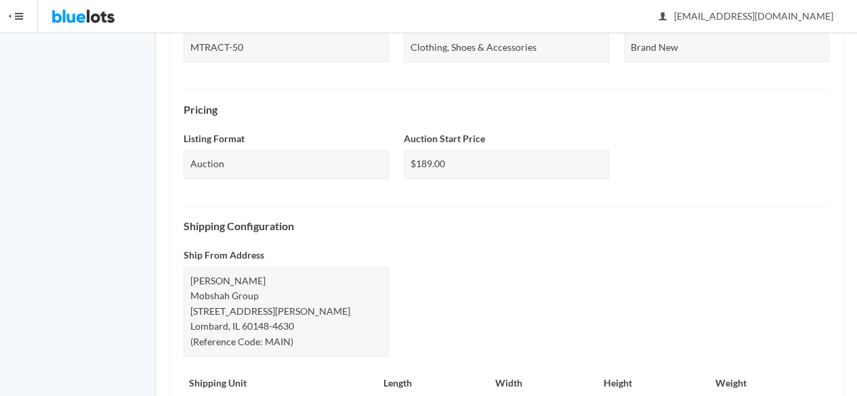
scroll to position [656, 0]
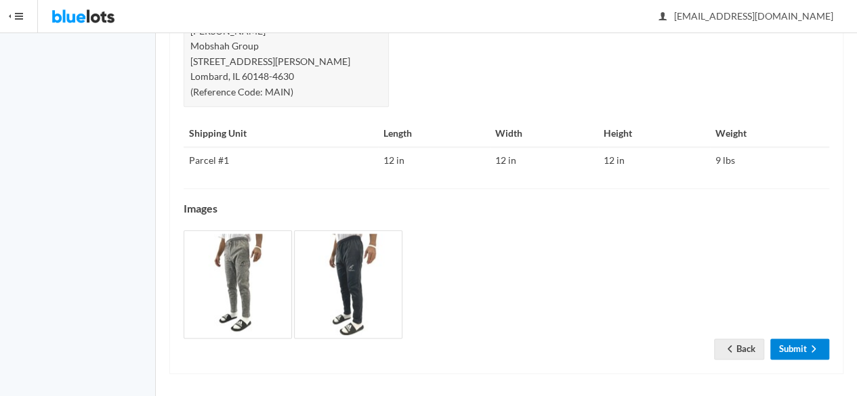
click at [811, 346] on icon "arrow forward" at bounding box center [814, 348] width 14 height 11
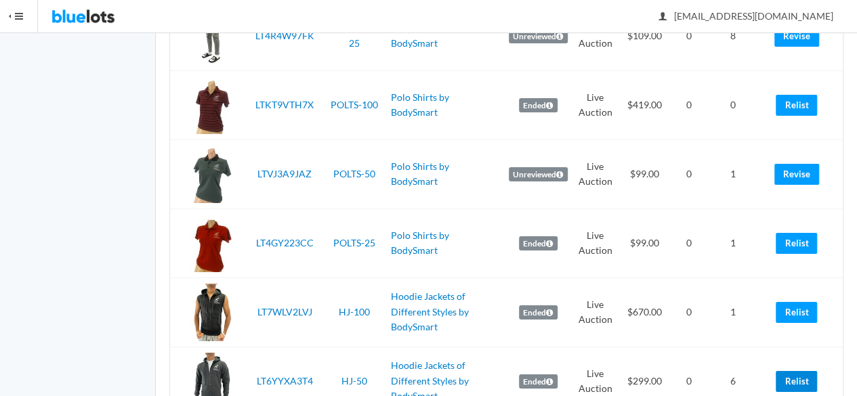
scroll to position [2506, 0]
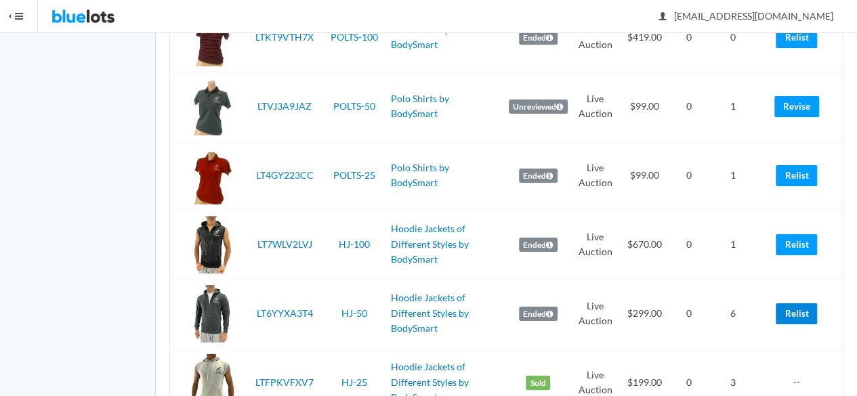
drag, startPoint x: 803, startPoint y: 307, endPoint x: 511, endPoint y: 70, distance: 376.6
click at [803, 307] on link "Relist" at bounding box center [796, 313] width 41 height 21
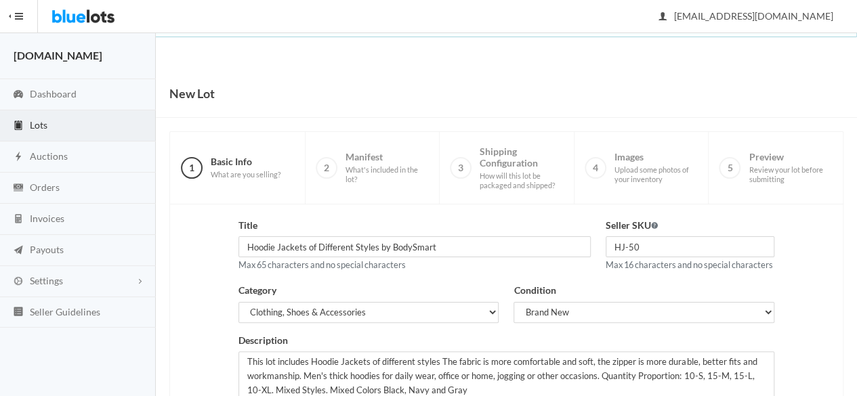
scroll to position [271, 0]
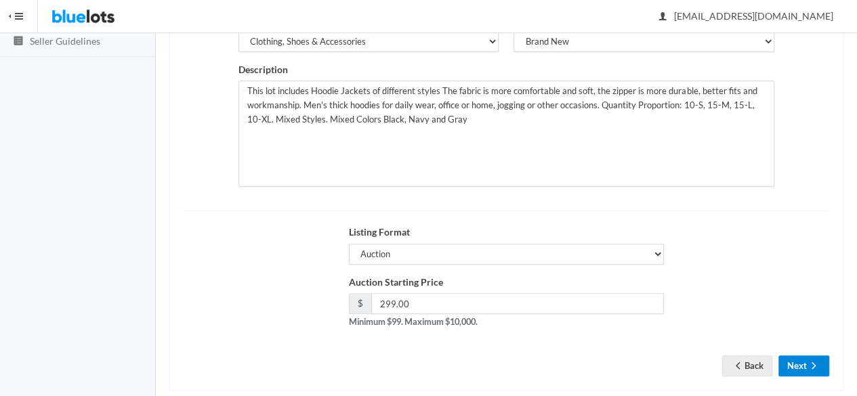
click at [798, 369] on button "Next" at bounding box center [803, 366] width 51 height 21
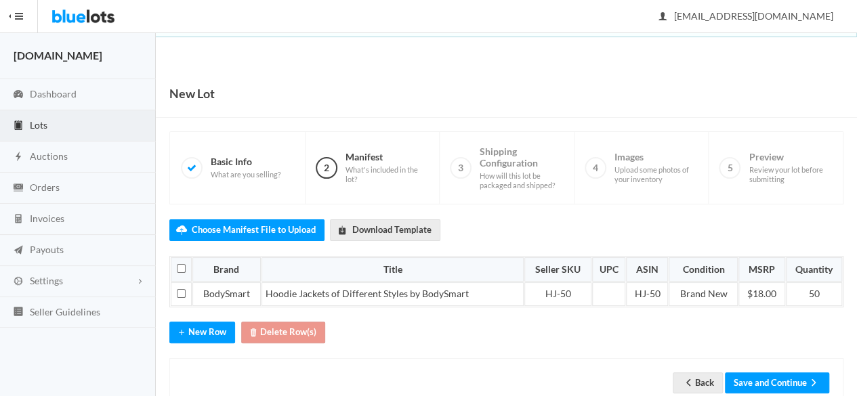
scroll to position [34, 0]
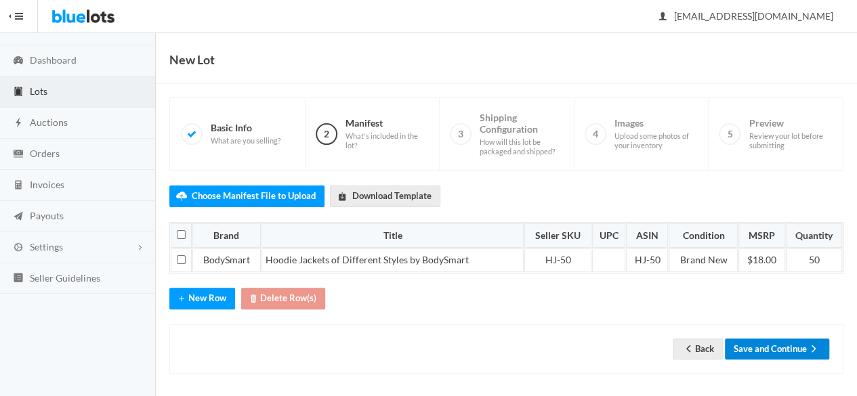
click at [750, 345] on button "Save and Continue" at bounding box center [777, 349] width 104 height 21
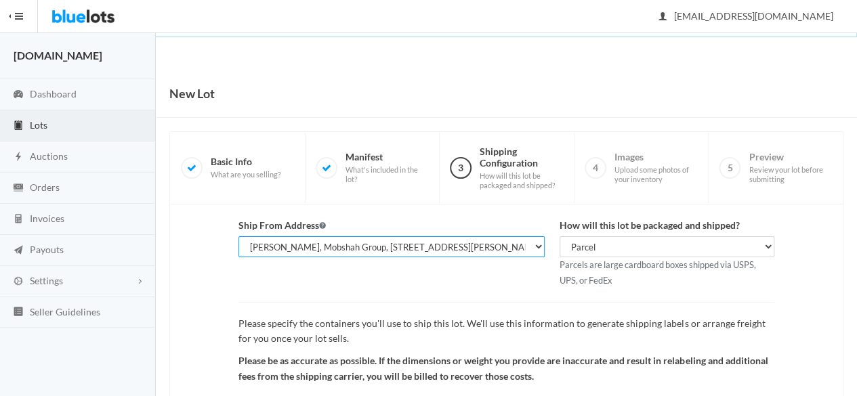
click at [529, 240] on select "Shahzad Latif, WholesaleSmartBuy.com, 2077 W Roosevelt Rd, Wheaton, IL, 60187-6…" at bounding box center [391, 246] width 306 height 21
select select "24469"
click at [238, 236] on select "Shahzad Latif, WholesaleSmartBuy.com, 2077 W Roosevelt Rd, Wheaton, IL, 60187-6…" at bounding box center [391, 246] width 306 height 21
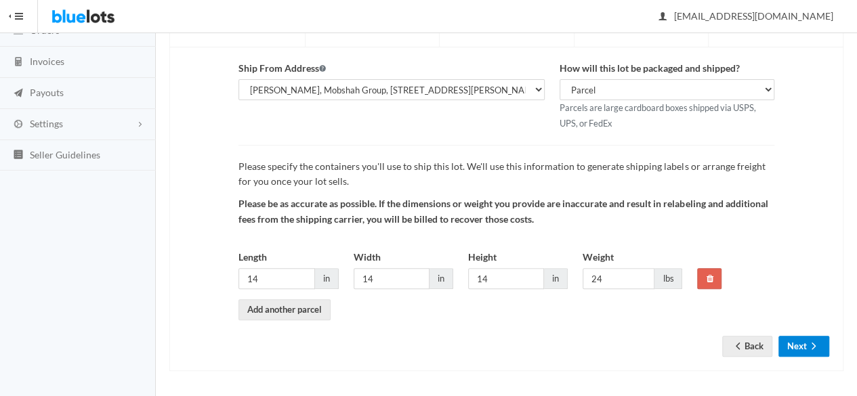
click at [807, 347] on icon "arrow forward" at bounding box center [814, 346] width 14 height 11
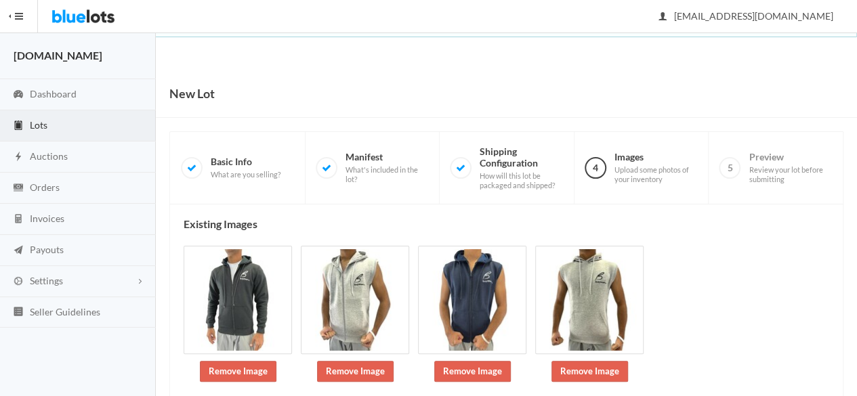
scroll to position [198, 0]
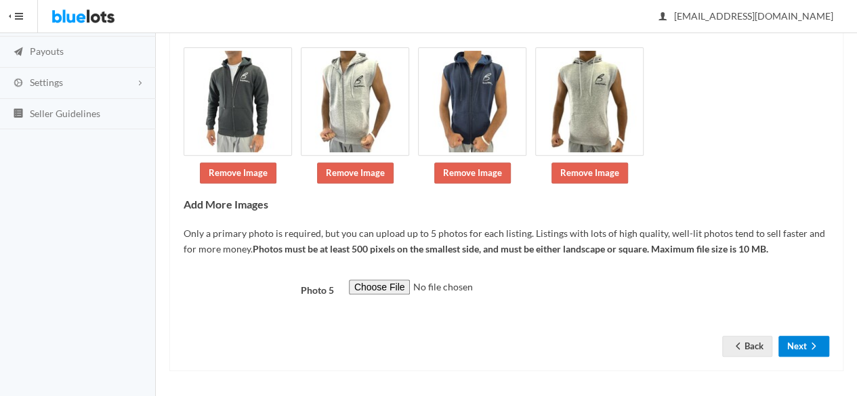
click at [809, 350] on ion-icon "arrow forward" at bounding box center [814, 347] width 14 height 13
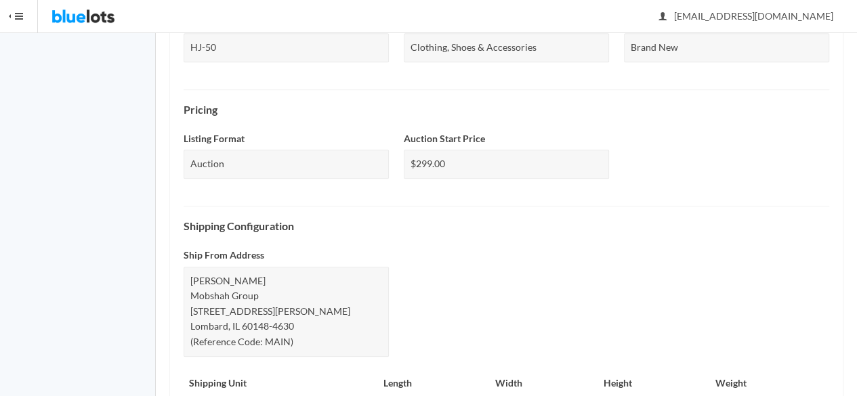
scroll to position [656, 0]
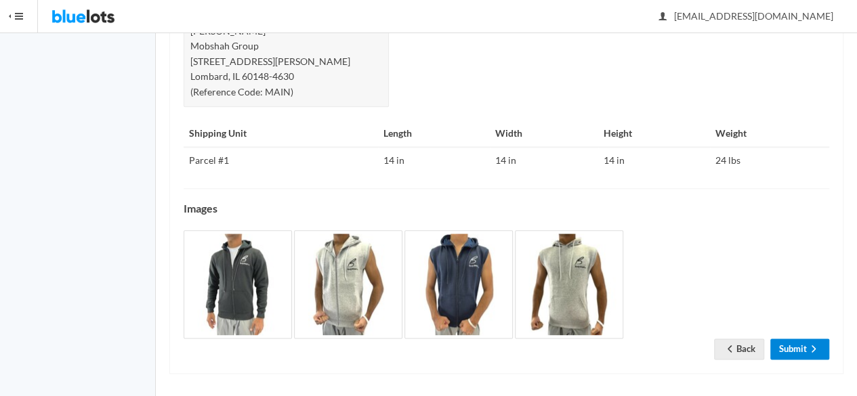
click at [803, 339] on link "Submit" at bounding box center [799, 349] width 59 height 21
